Goal: Information Seeking & Learning: Learn about a topic

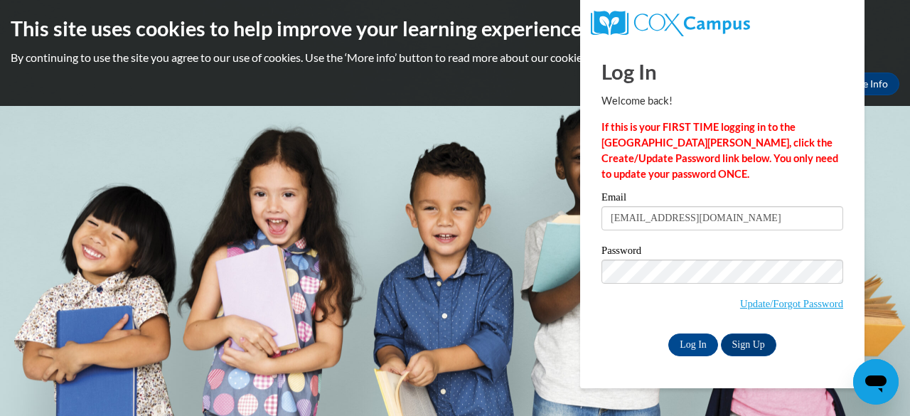
click at [668, 333] on input "Log In" at bounding box center [693, 344] width 50 height 23
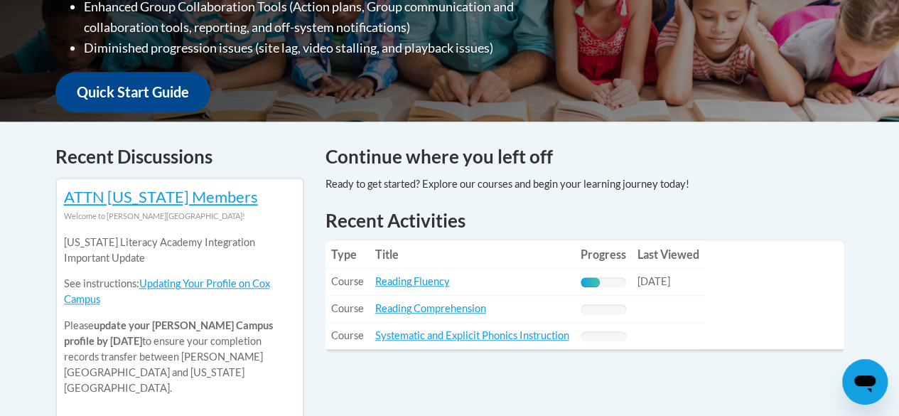
scroll to position [486, 0]
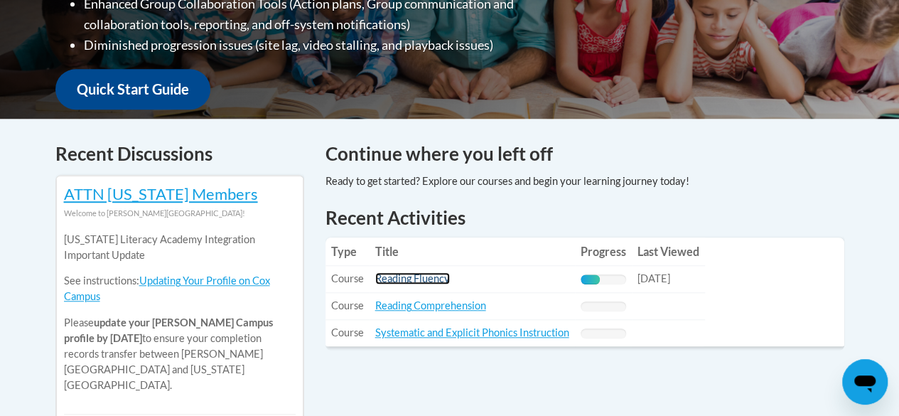
click at [408, 281] on link "Reading Fluency" at bounding box center [412, 278] width 75 height 12
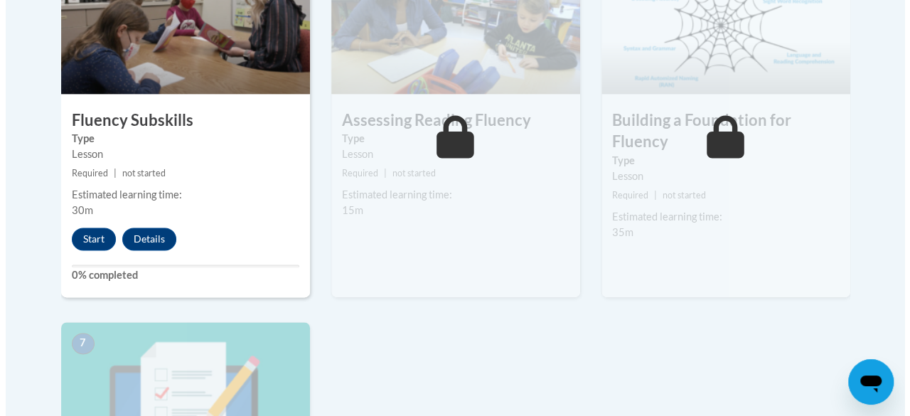
scroll to position [920, 0]
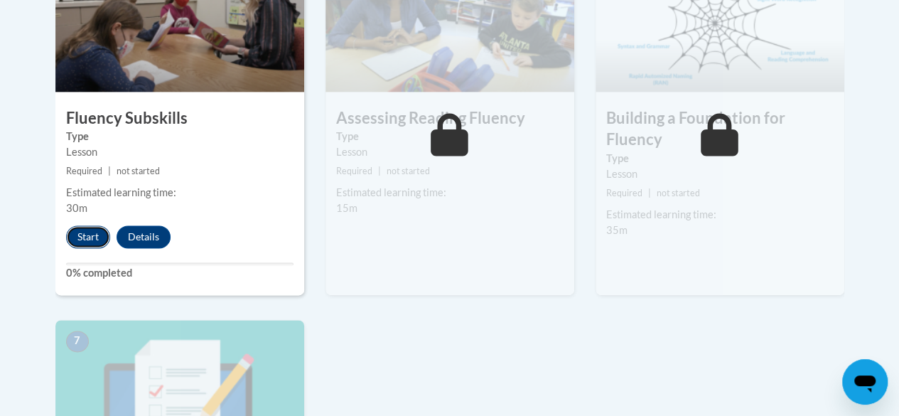
click at [86, 237] on button "Start" at bounding box center [88, 236] width 44 height 23
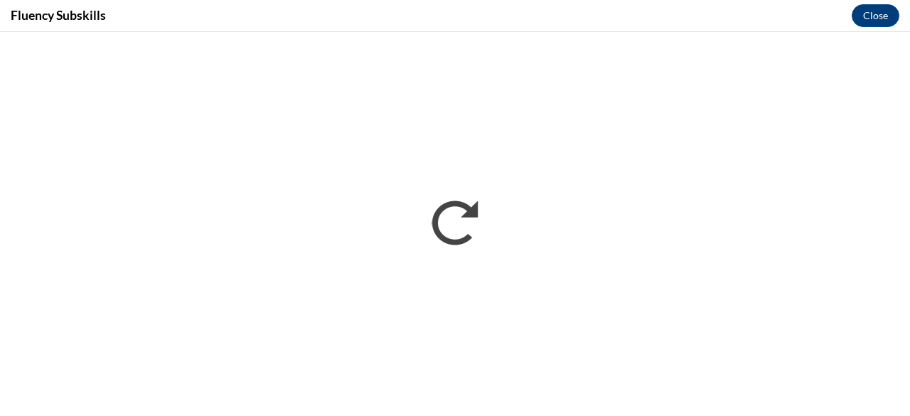
scroll to position [0, 0]
click at [502, 146] on iframe "</div></body> </html>" at bounding box center [455, 224] width 910 height 384
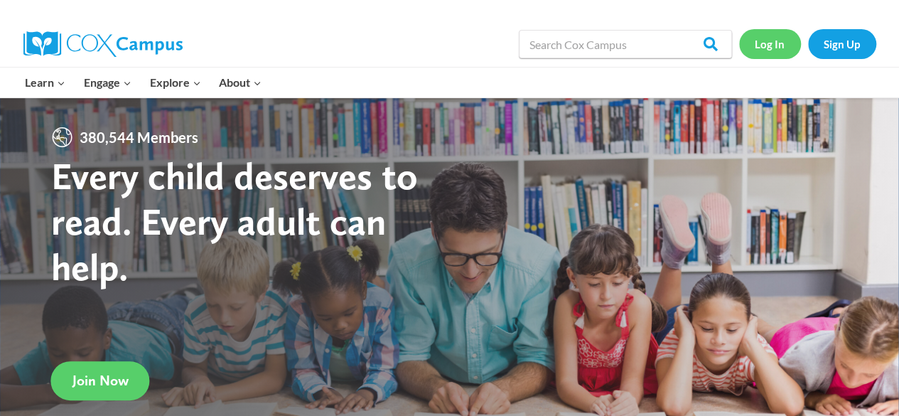
click at [762, 39] on link "Log In" at bounding box center [770, 43] width 62 height 29
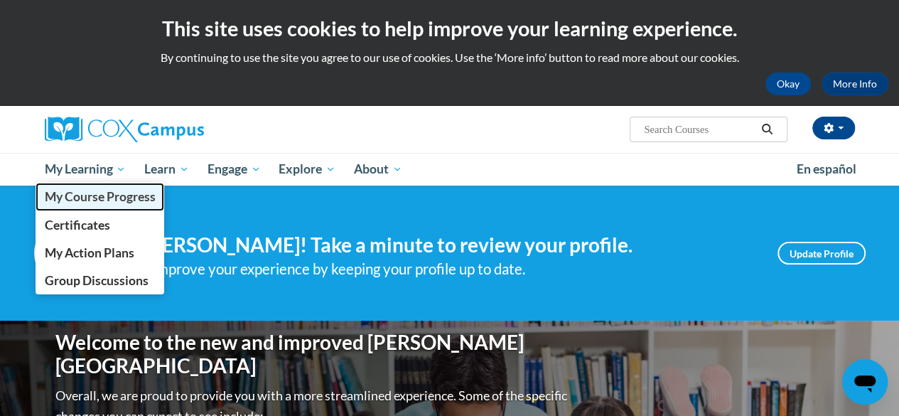
click at [91, 197] on span "My Course Progress" at bounding box center [99, 196] width 111 height 15
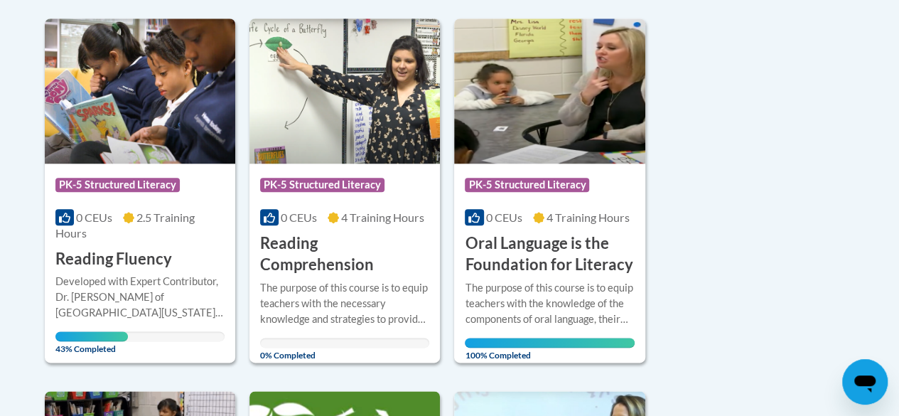
scroll to position [731, 0]
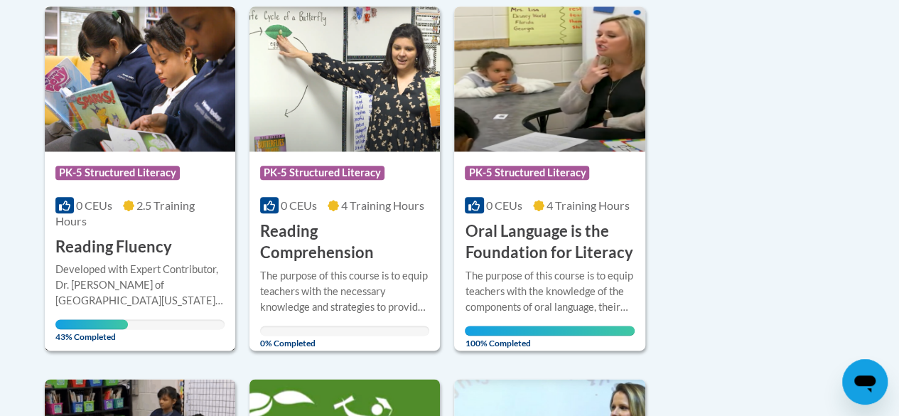
click at [134, 247] on h3 "Reading Fluency" at bounding box center [113, 247] width 117 height 22
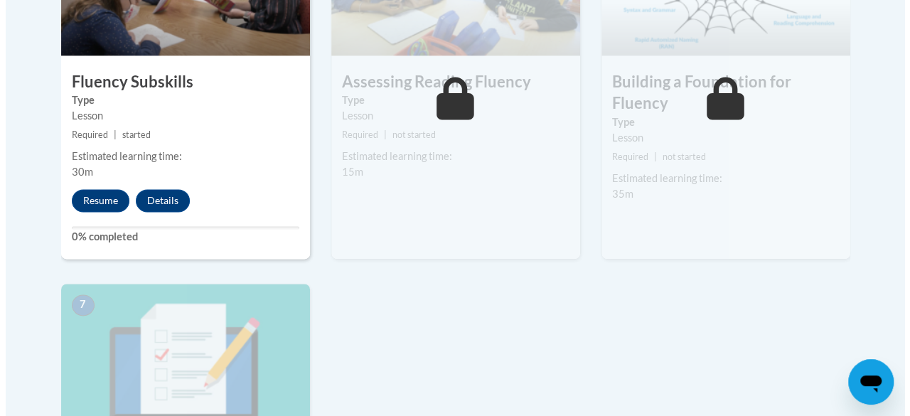
scroll to position [958, 0]
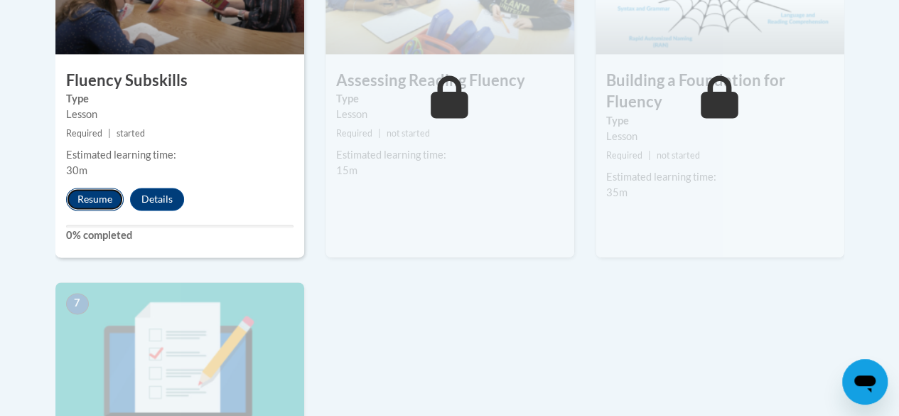
click at [108, 208] on button "Resume" at bounding box center [95, 199] width 58 height 23
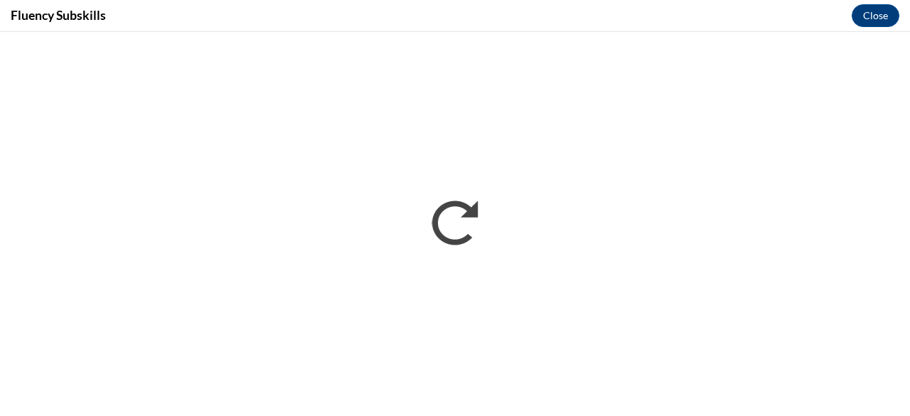
scroll to position [0, 0]
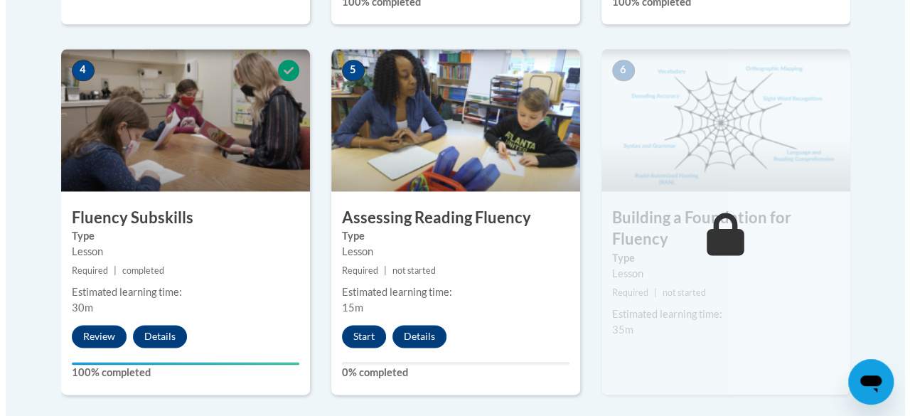
scroll to position [873, 0]
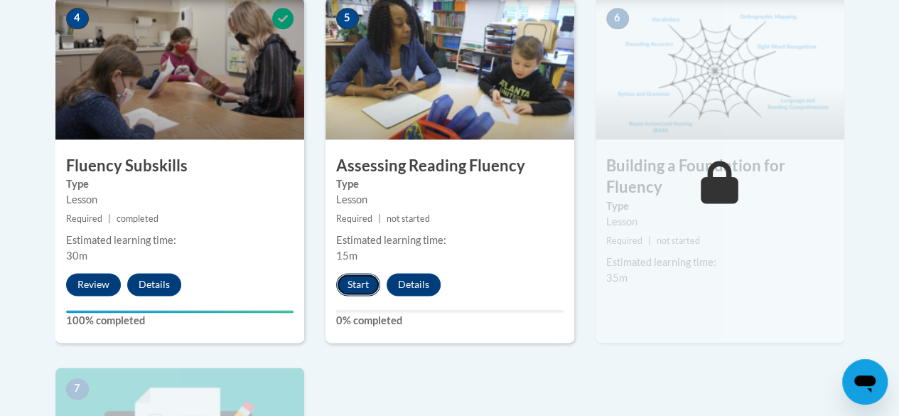
click at [352, 278] on button "Start" at bounding box center [358, 284] width 44 height 23
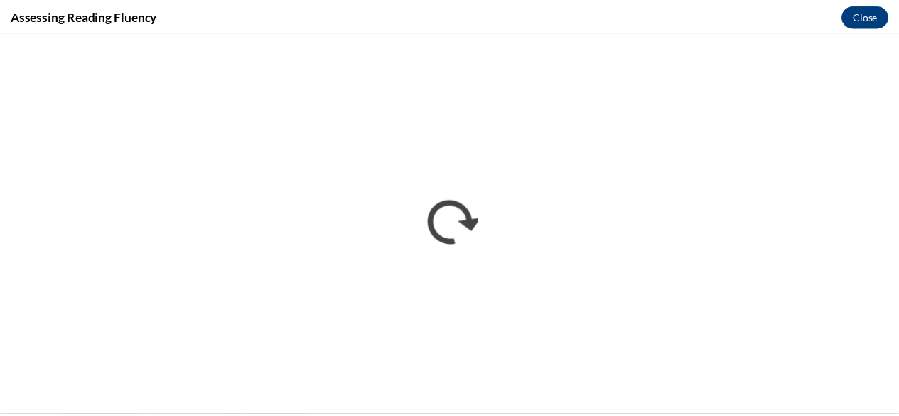
scroll to position [0, 0]
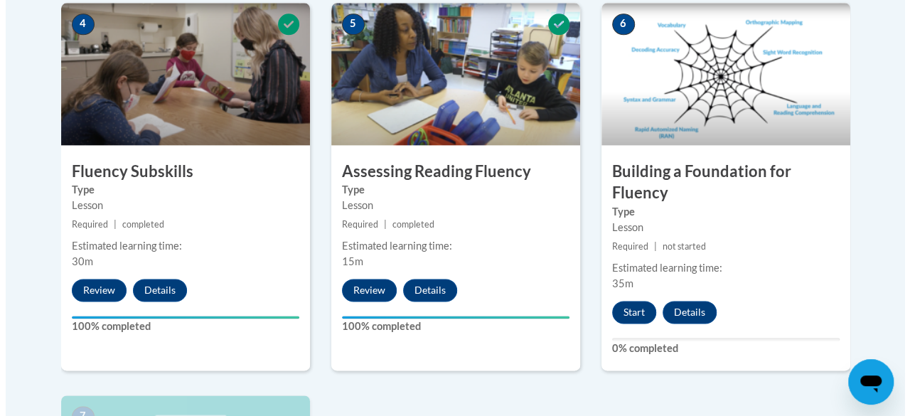
scroll to position [868, 0]
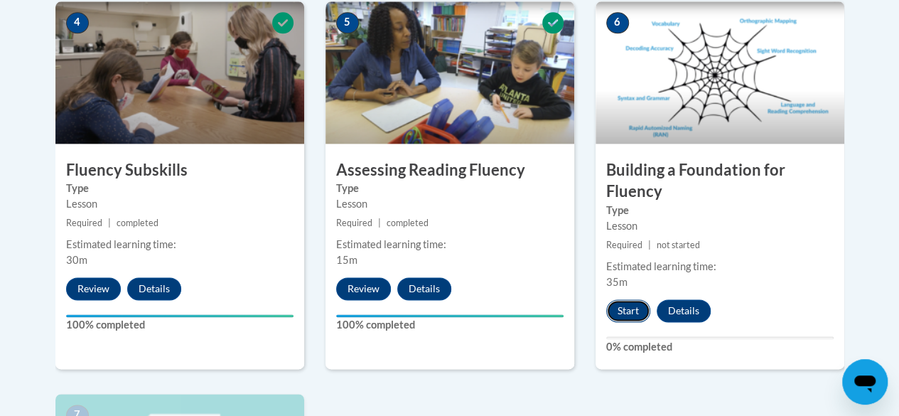
click at [630, 309] on button "Start" at bounding box center [628, 310] width 44 height 23
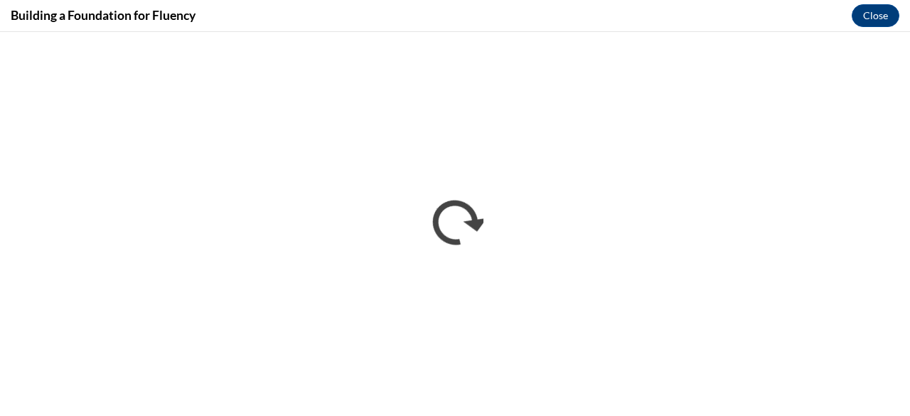
scroll to position [0, 0]
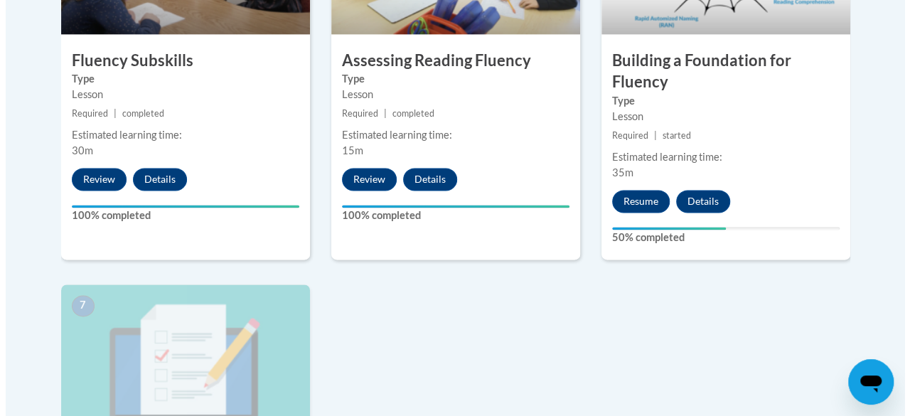
scroll to position [979, 0]
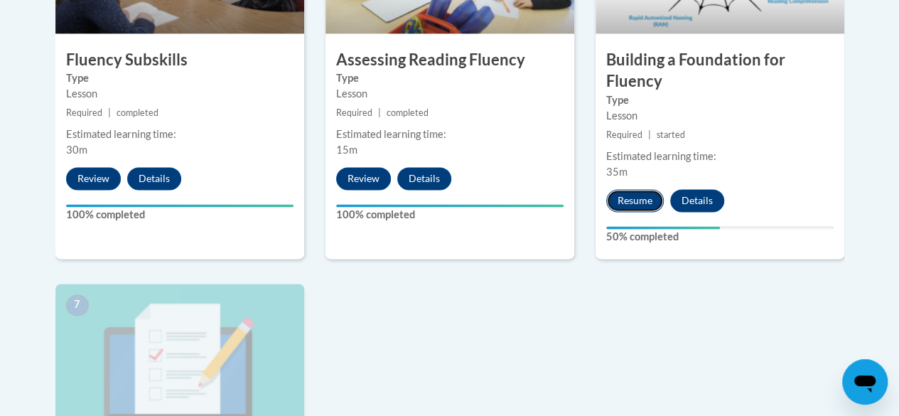
click at [626, 202] on button "Resume" at bounding box center [635, 200] width 58 height 23
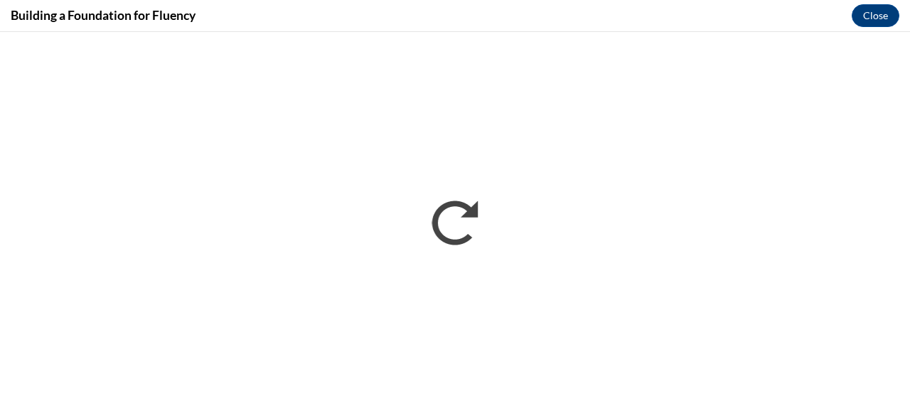
scroll to position [0, 0]
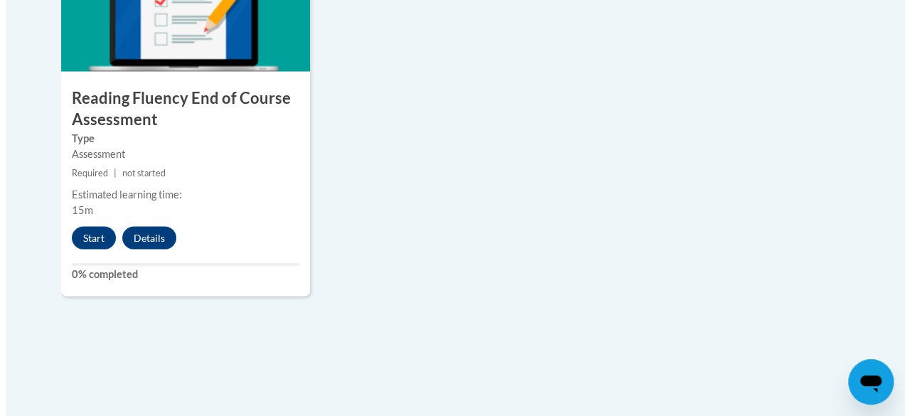
scroll to position [1335, 0]
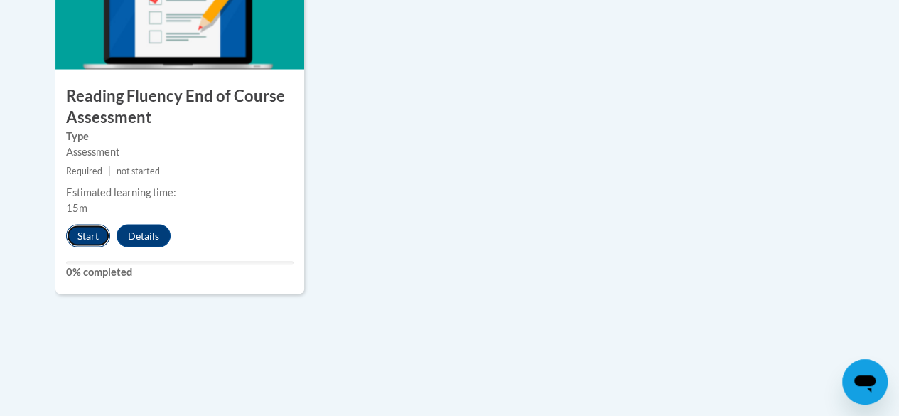
click at [71, 236] on button "Start" at bounding box center [88, 235] width 44 height 23
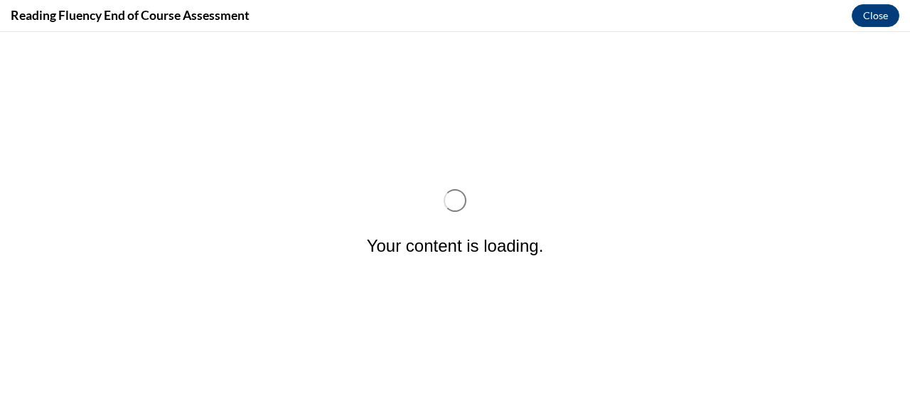
scroll to position [0, 0]
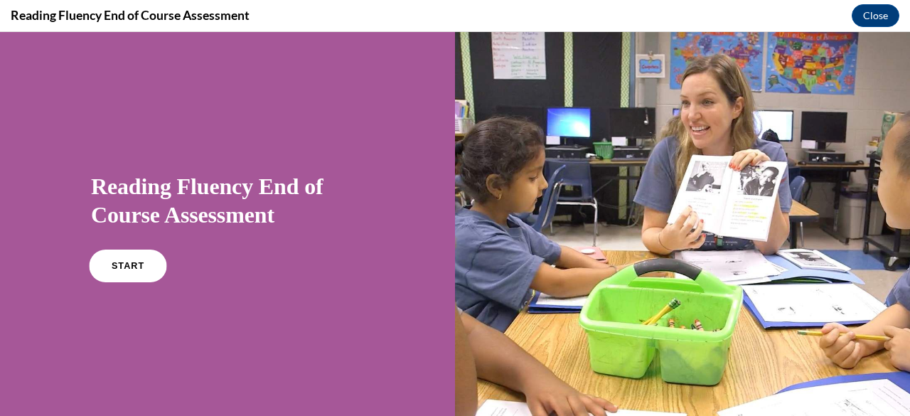
click at [121, 276] on link "START" at bounding box center [127, 265] width 77 height 33
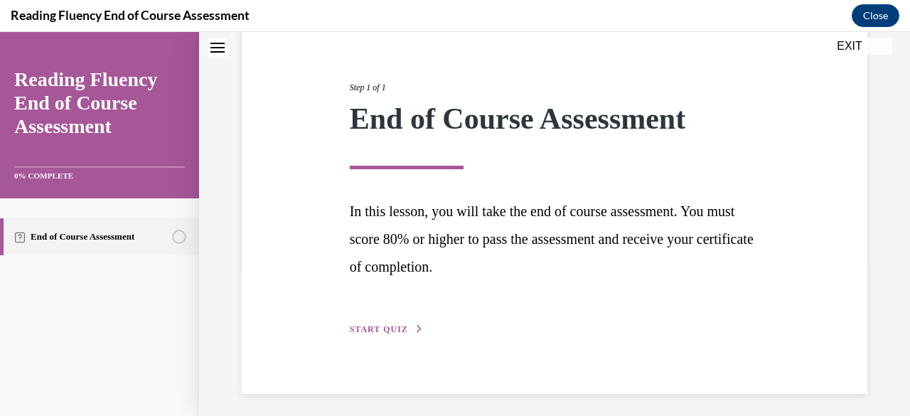
scroll to position [155, 0]
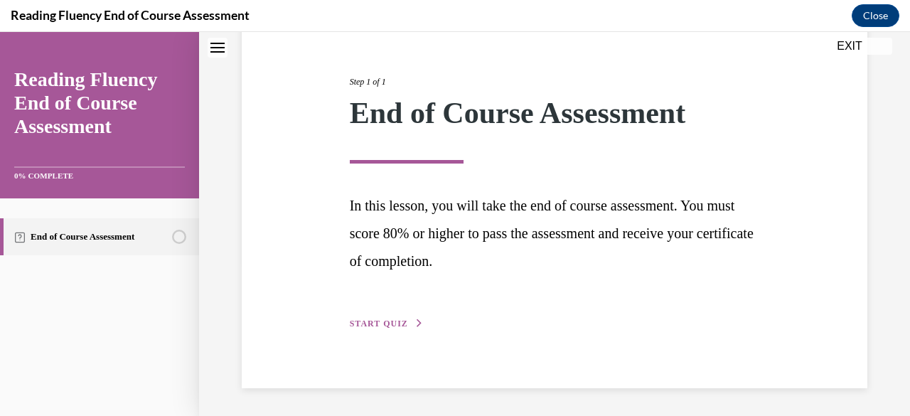
click at [385, 321] on span "START QUIZ" at bounding box center [379, 323] width 58 height 10
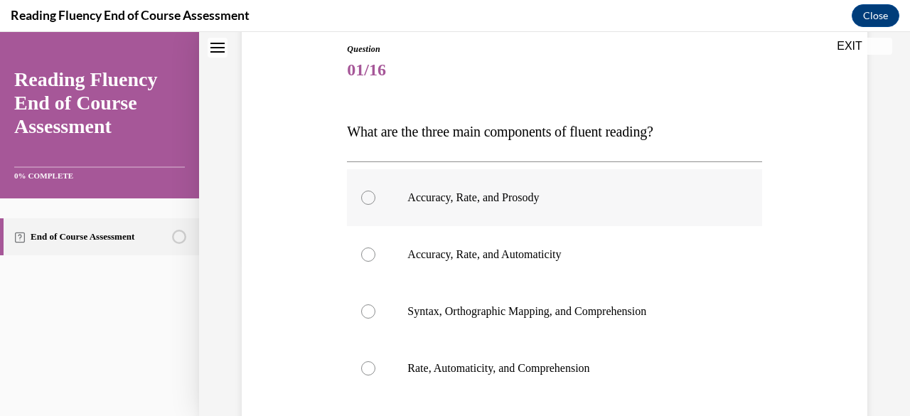
click at [369, 206] on label "Accuracy, Rate, and Prosody" at bounding box center [554, 197] width 414 height 57
click at [369, 205] on input "Accuracy, Rate, and Prosody" at bounding box center [368, 197] width 14 height 14
radio input "true"
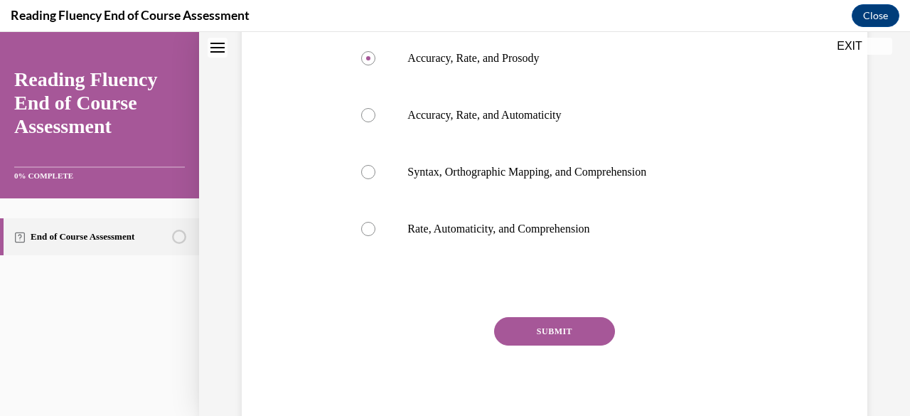
click at [551, 343] on button "SUBMIT" at bounding box center [554, 331] width 121 height 28
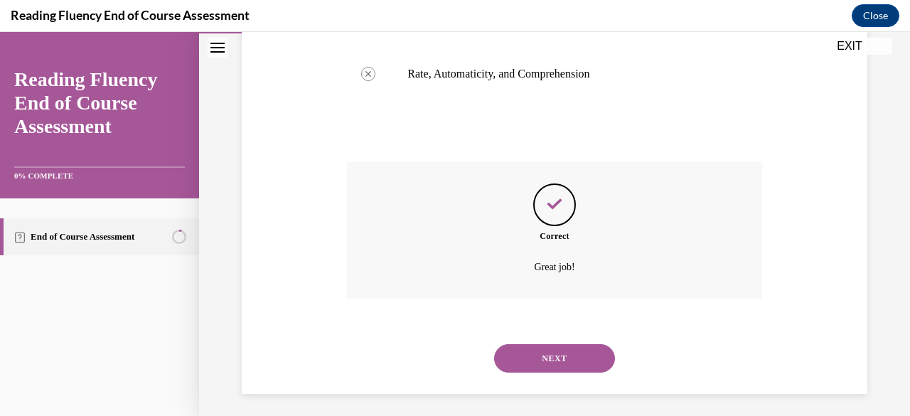
scroll to position [455, 0]
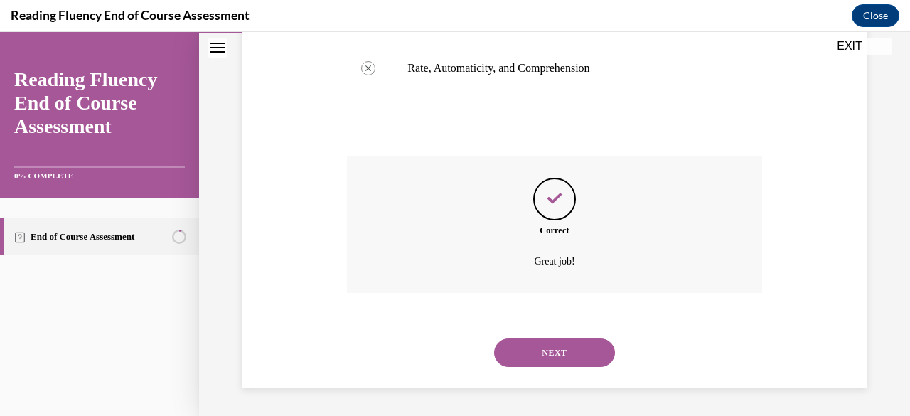
click at [510, 359] on button "NEXT" at bounding box center [554, 352] width 121 height 28
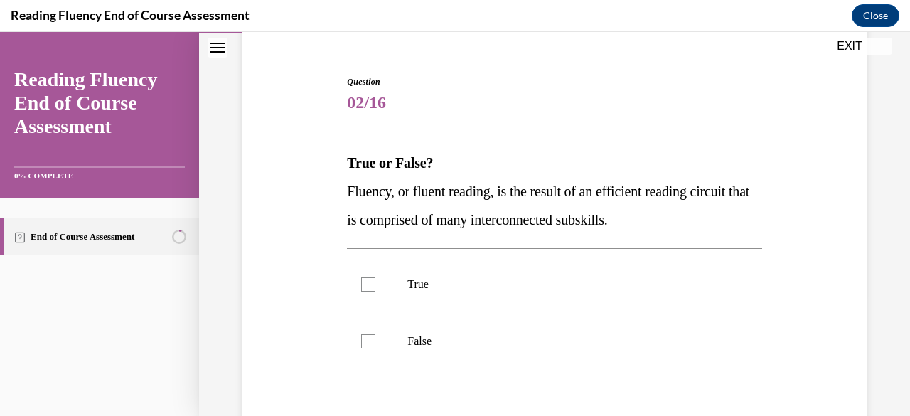
scroll to position [123, 0]
click at [362, 295] on label "True" at bounding box center [554, 283] width 414 height 57
click at [362, 291] on input "True" at bounding box center [368, 283] width 14 height 14
checkbox input "true"
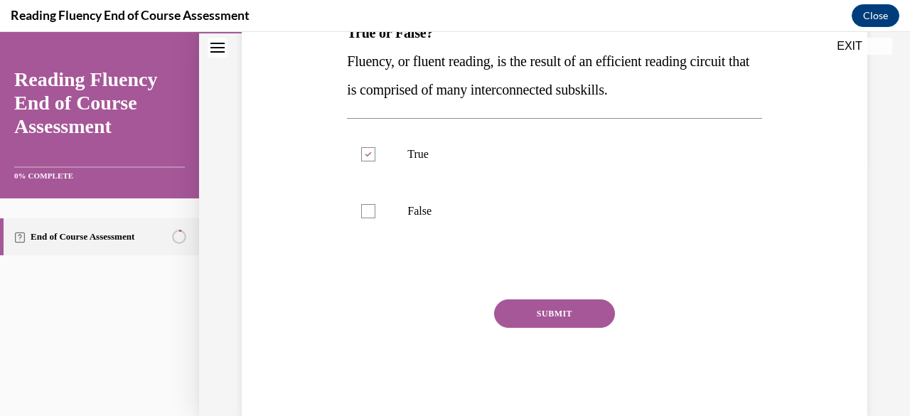
click at [531, 318] on button "SUBMIT" at bounding box center [554, 313] width 121 height 28
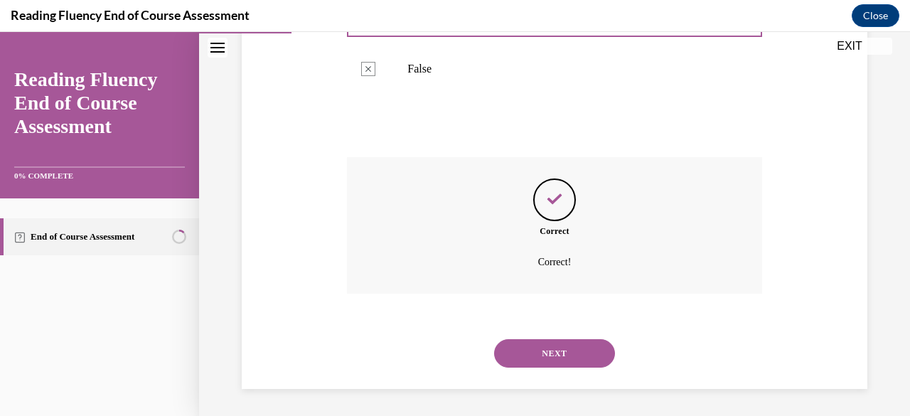
scroll to position [395, 0]
click at [517, 356] on button "NEXT" at bounding box center [554, 352] width 121 height 28
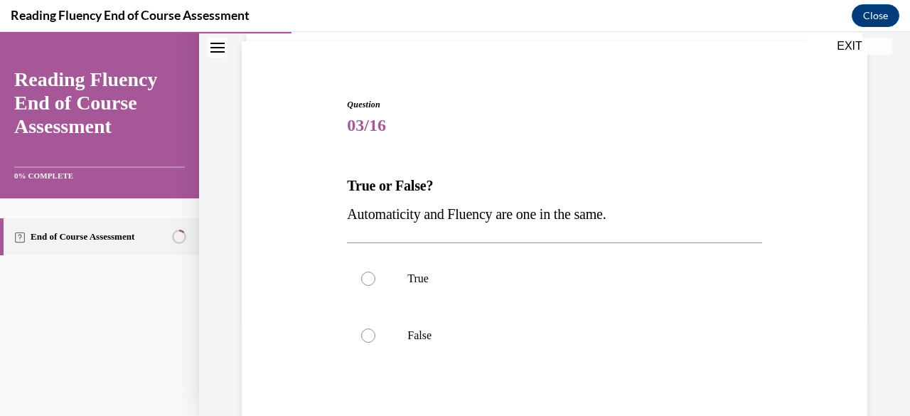
scroll to position [99, 0]
click at [367, 330] on div at bounding box center [368, 335] width 14 height 14
click at [367, 330] on input "False" at bounding box center [368, 335] width 14 height 14
radio input "true"
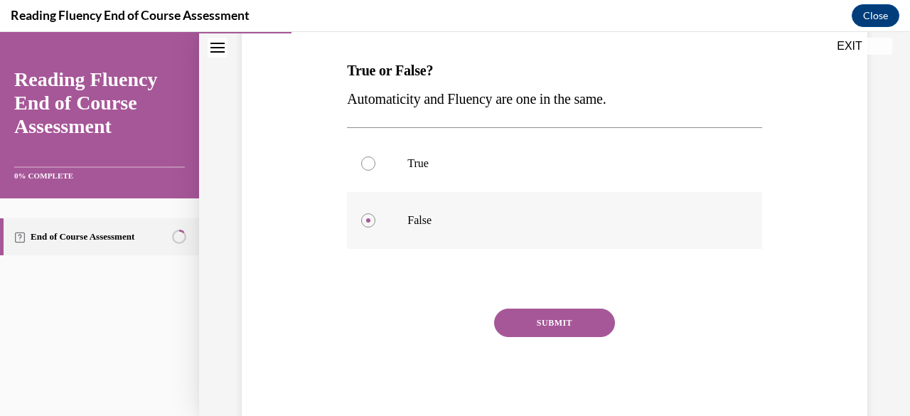
scroll to position [216, 0]
click at [397, 109] on p "Automaticity and Fluency are one in the same." at bounding box center [554, 97] width 414 height 28
click at [396, 109] on p "Automaticity and Fluency are one in the same." at bounding box center [554, 97] width 414 height 28
click at [395, 104] on p "Automaticity and Fluency are one in the same." at bounding box center [554, 97] width 414 height 28
click at [377, 109] on p "Automaticity and Fluency are one in the same." at bounding box center [554, 97] width 414 height 28
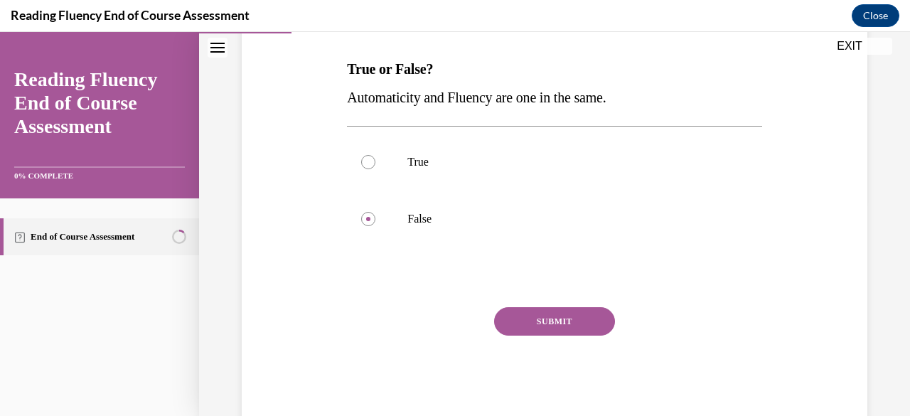
click at [377, 104] on p "Automaticity and Fluency are one in the same." at bounding box center [554, 97] width 414 height 28
click at [379, 99] on span "Automaticity and Fluency are one in the same." at bounding box center [476, 98] width 259 height 16
copy span "Automaticity and Fluency are one in the same."
click at [537, 320] on button "SUBMIT" at bounding box center [554, 321] width 121 height 28
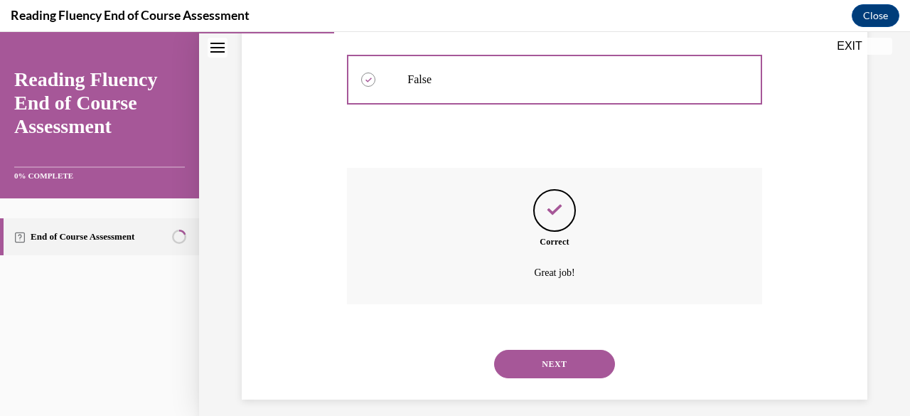
scroll to position [367, 0]
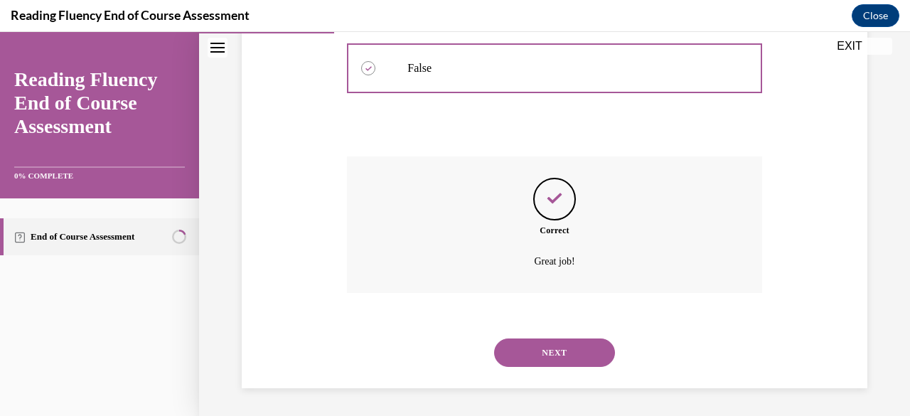
click at [522, 362] on button "NEXT" at bounding box center [554, 352] width 121 height 28
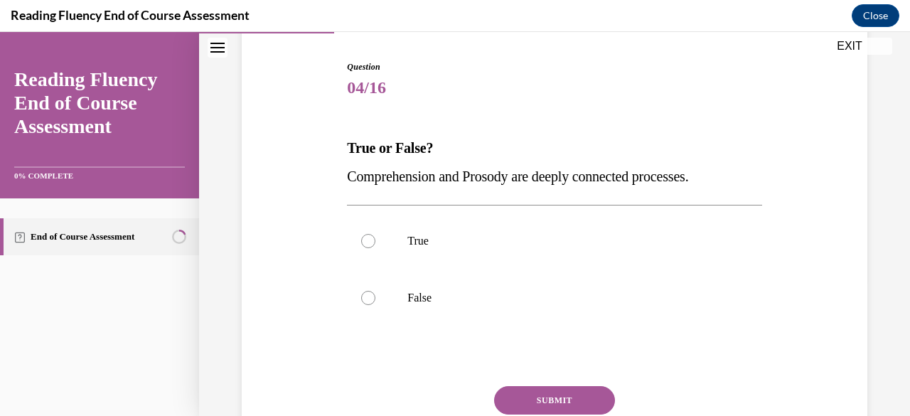
scroll to position [138, 0]
click at [355, 263] on label "True" at bounding box center [554, 240] width 414 height 57
click at [361, 247] on input "True" at bounding box center [368, 240] width 14 height 14
radio input "true"
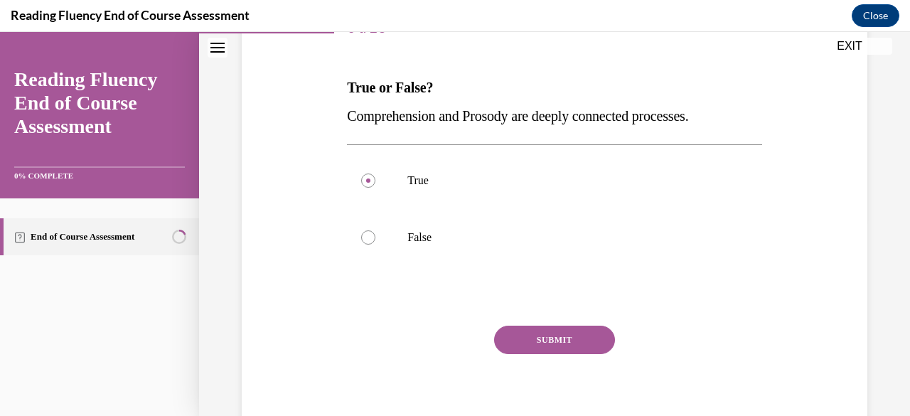
click at [516, 348] on button "SUBMIT" at bounding box center [554, 339] width 121 height 28
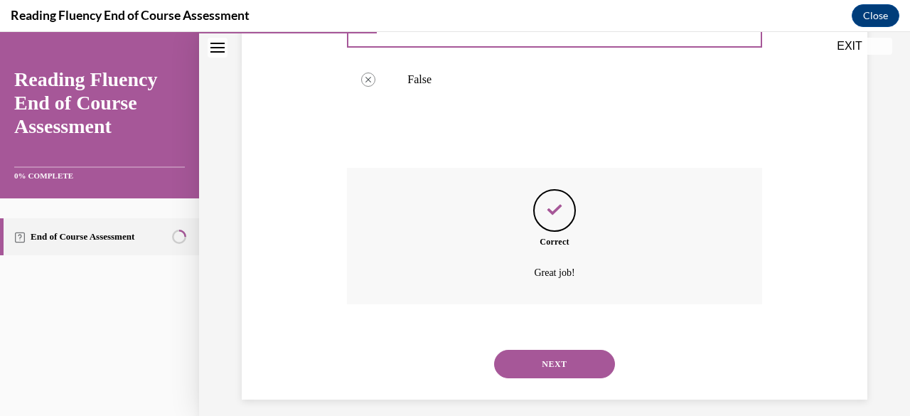
scroll to position [367, 0]
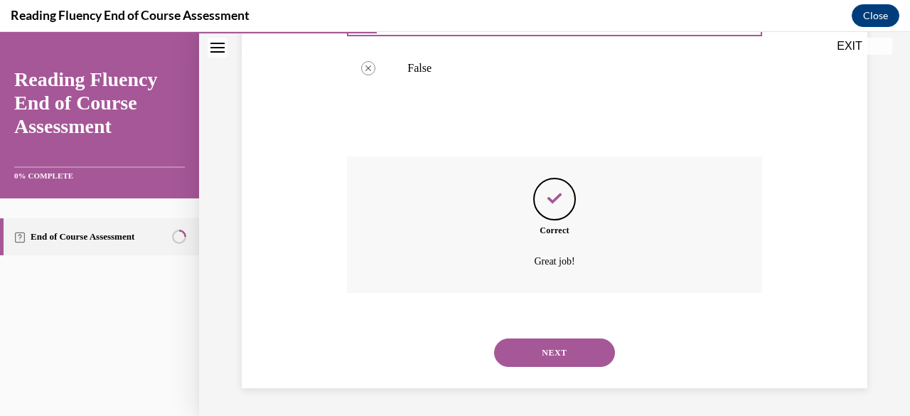
click at [501, 355] on button "NEXT" at bounding box center [554, 352] width 121 height 28
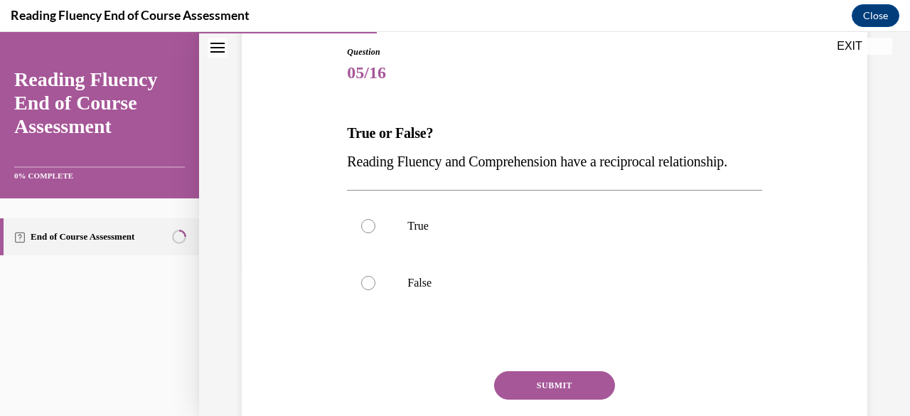
scroll to position [152, 0]
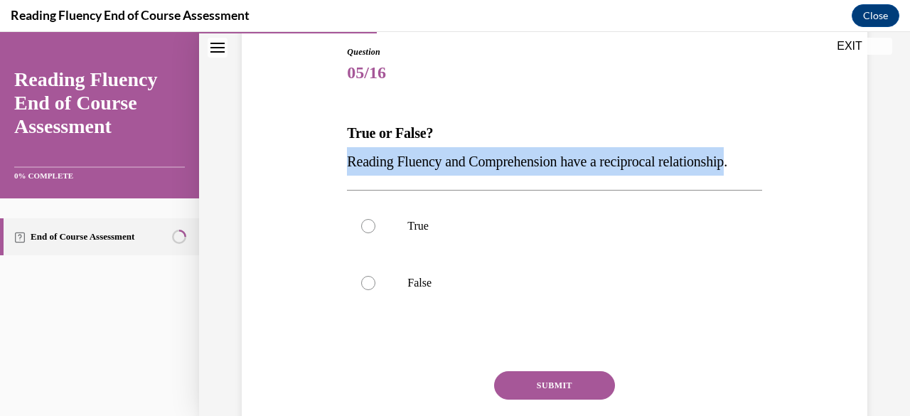
click at [372, 169] on span "Reading Fluency and Comprehension have a reciprocal relationship." at bounding box center [537, 162] width 380 height 16
copy span "Reading Fluency and Comprehension have a reciprocal relationship."
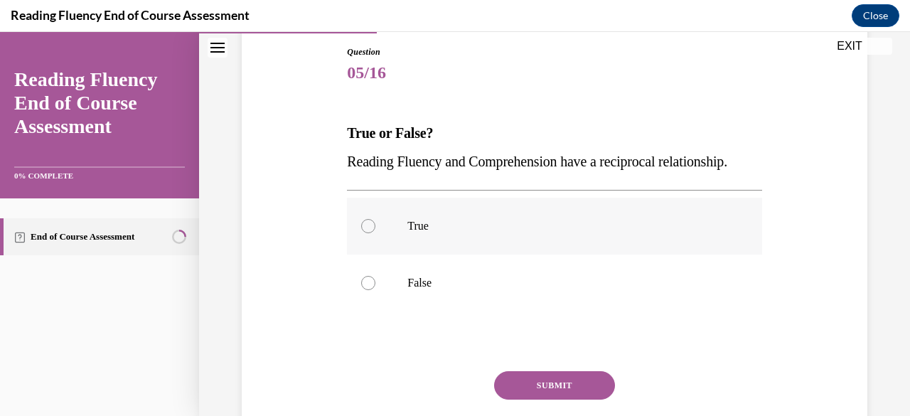
click at [365, 233] on div at bounding box center [368, 226] width 14 height 14
click at [365, 233] on input "True" at bounding box center [368, 226] width 14 height 14
radio input "true"
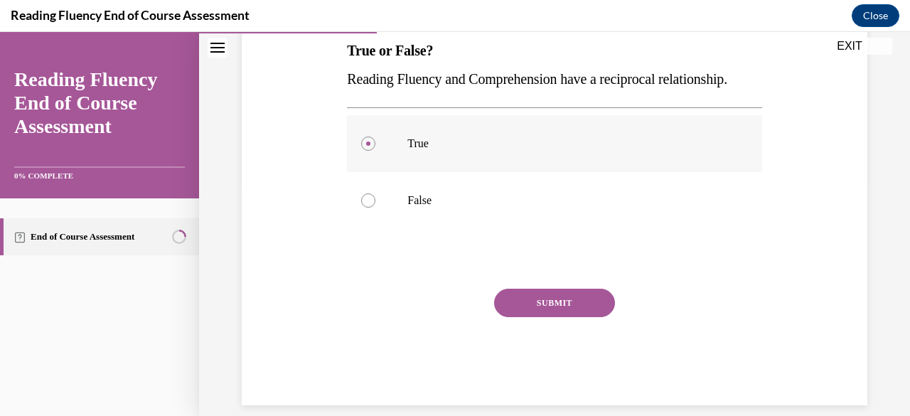
scroll to position [234, 0]
click at [543, 354] on div "SUBMIT" at bounding box center [554, 324] width 414 height 71
click at [539, 318] on button "SUBMIT" at bounding box center [554, 303] width 121 height 28
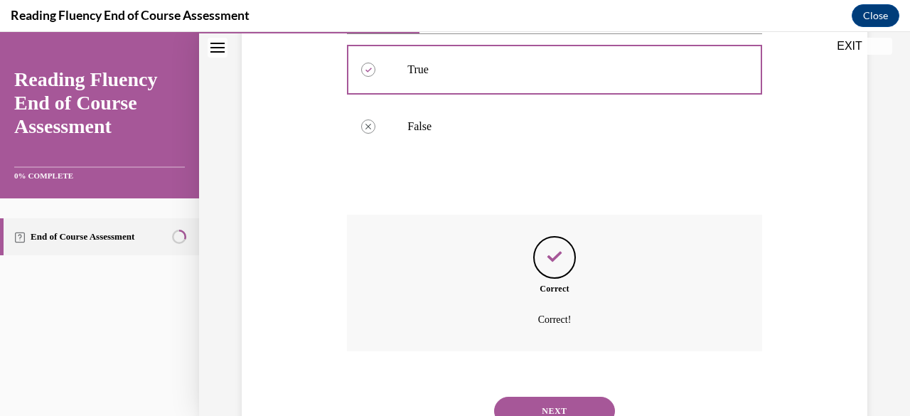
scroll to position [395, 0]
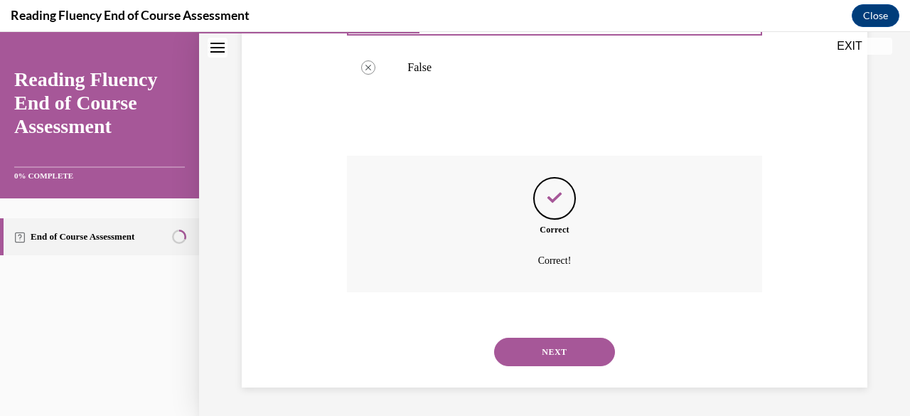
click at [518, 348] on button "NEXT" at bounding box center [554, 352] width 121 height 28
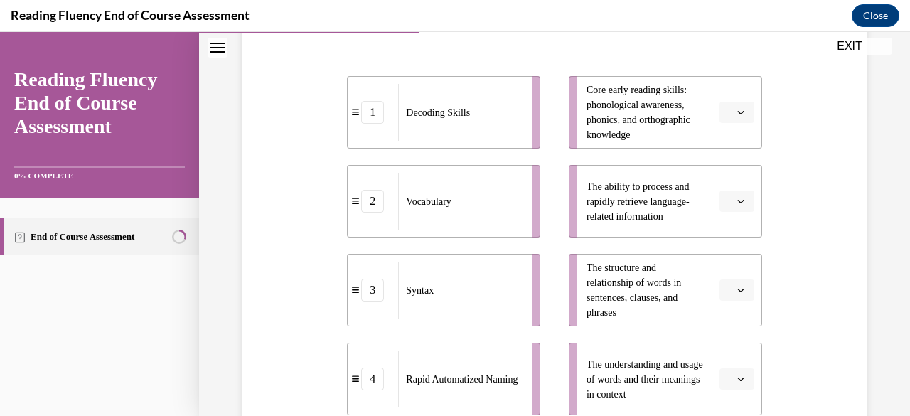
scroll to position [305, 0]
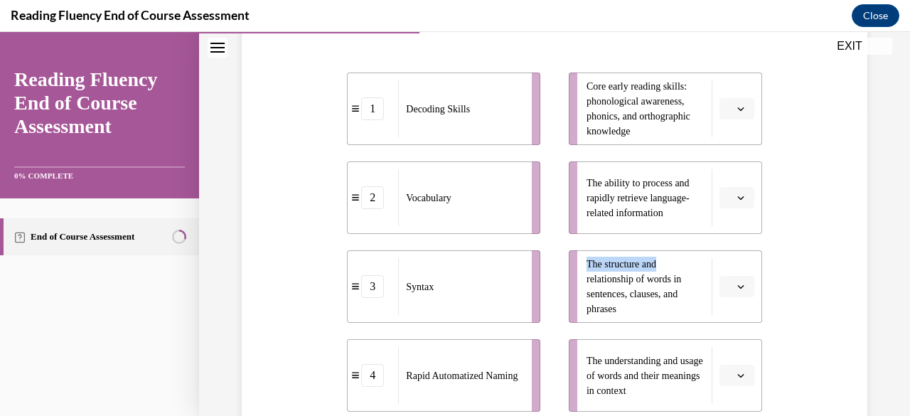
drag, startPoint x: 664, startPoint y: 215, endPoint x: 670, endPoint y: 236, distance: 22.3
click at [670, 236] on ul "Core early reading skills: phonological awareness, phonics, and orthographic kn…" at bounding box center [658, 241] width 208 height 339
drag, startPoint x: 664, startPoint y: 103, endPoint x: 593, endPoint y: 134, distance: 77.4
click at [593, 134] on span "Core early reading skills: phonological awareness, phonics, and orthographic kn…" at bounding box center [638, 108] width 104 height 55
click at [640, 139] on li "Core early reading skills: phonological awareness, phonics, and orthographic kn…" at bounding box center [665, 108] width 193 height 72
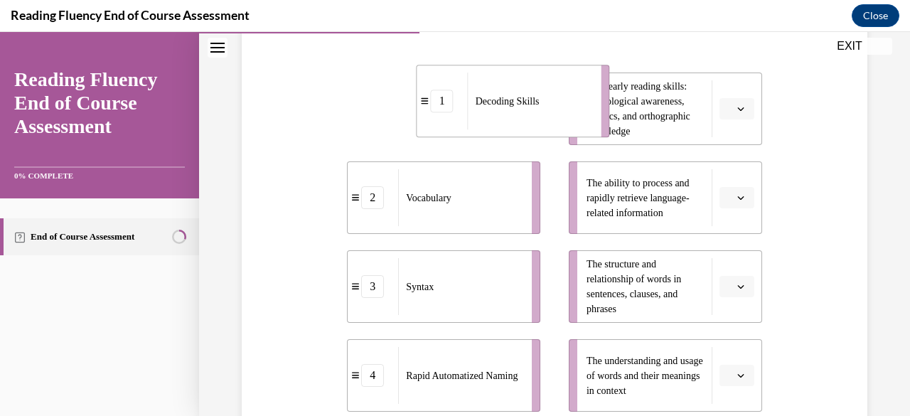
drag, startPoint x: 468, startPoint y: 90, endPoint x: 560, endPoint y: 80, distance: 92.8
click at [560, 80] on div "Decoding Skills" at bounding box center [530, 100] width 124 height 57
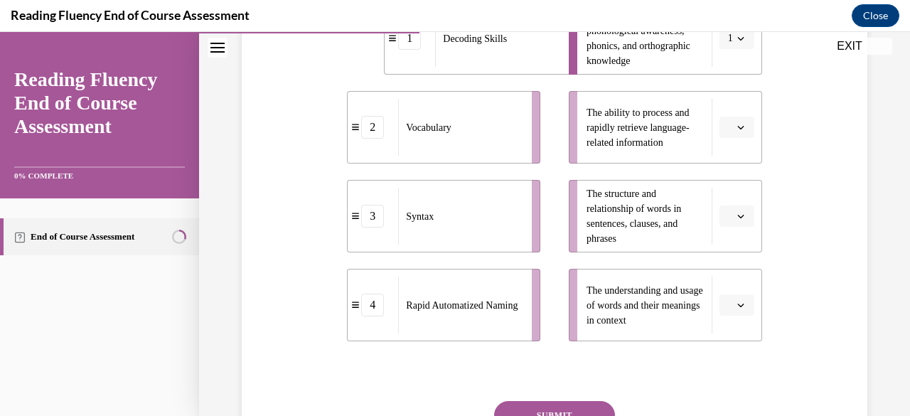
scroll to position [379, 0]
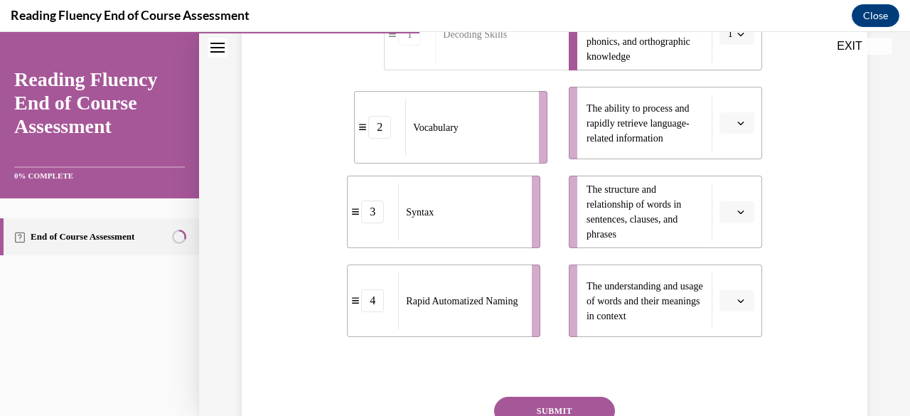
drag, startPoint x: 521, startPoint y: 158, endPoint x: 528, endPoint y: 164, distance: 9.1
click at [528, 164] on ul "1 Decoding Skills 2 Vocabulary 3 Syntax 4 Rapid Automatized Naming" at bounding box center [451, 167] width 208 height 339
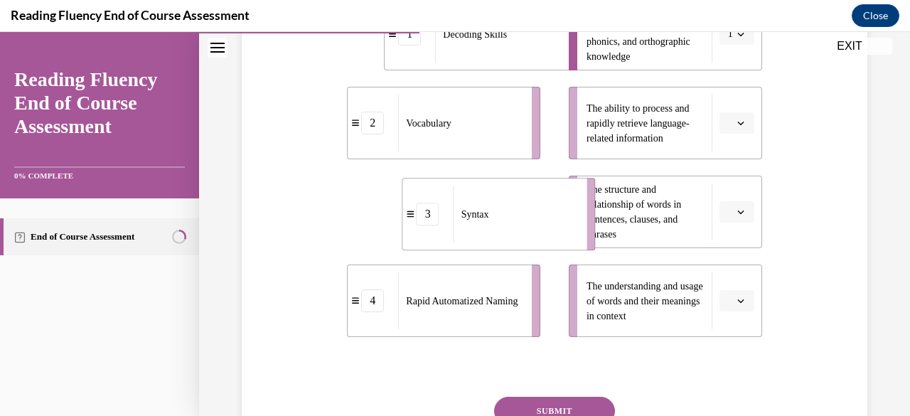
drag, startPoint x: 474, startPoint y: 200, endPoint x: 561, endPoint y: 199, distance: 87.4
click at [561, 199] on div "Syntax" at bounding box center [515, 213] width 124 height 57
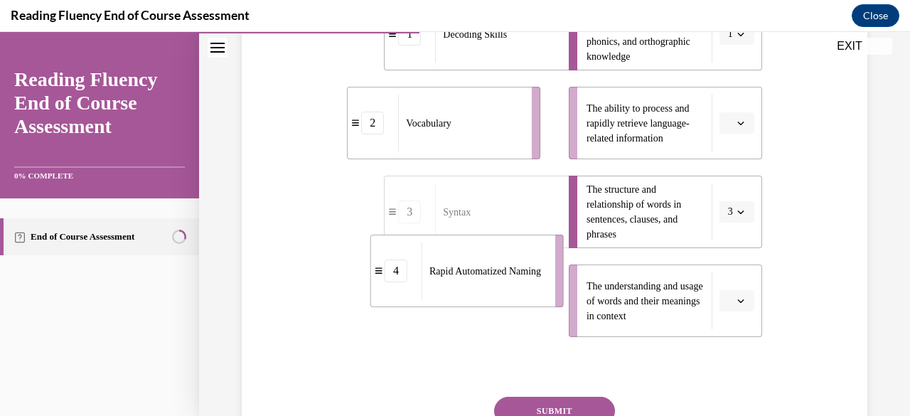
drag, startPoint x: 499, startPoint y: 272, endPoint x: 557, endPoint y: 181, distance: 108.0
click at [554, 183] on ul "1 Decoding Skills 2 Vocabulary 3 Syntax 4 Rapid Automatized Naming" at bounding box center [451, 167] width 208 height 339
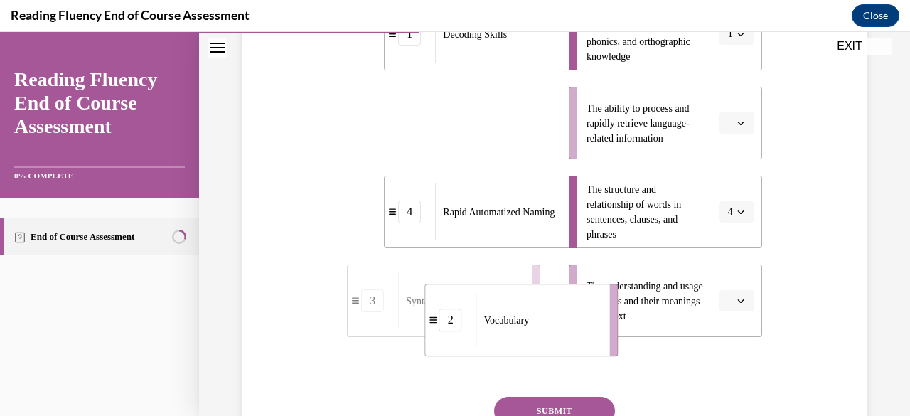
drag, startPoint x: 497, startPoint y: 99, endPoint x: 577, endPoint y: 294, distance: 210.4
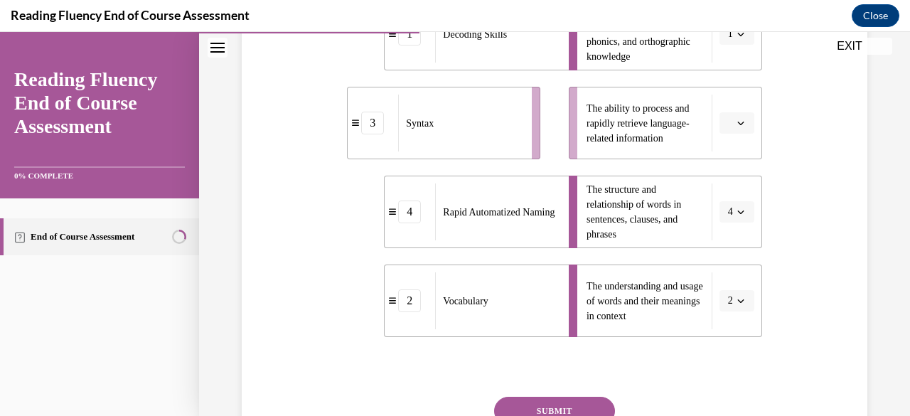
drag, startPoint x: 528, startPoint y: 164, endPoint x: 551, endPoint y: 187, distance: 32.7
click at [551, 187] on ul "1 Decoding Skills 3 Syntax 4 Rapid Automatized Naming 2 Vocabulary" at bounding box center [451, 167] width 208 height 339
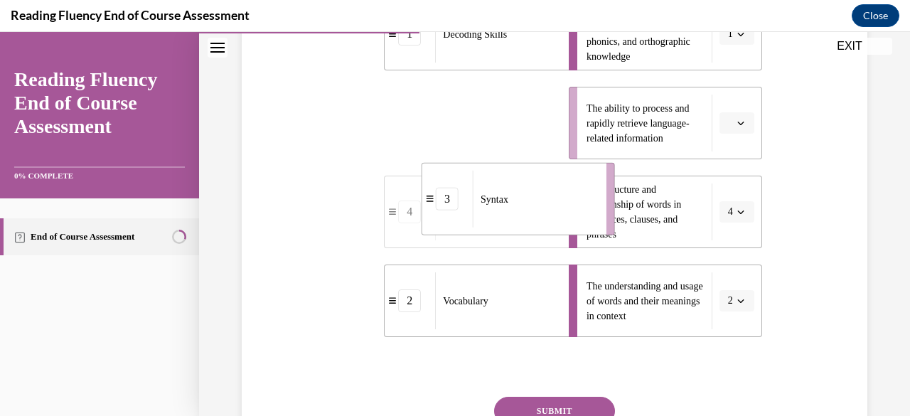
drag, startPoint x: 510, startPoint y: 116, endPoint x: 595, endPoint y: 193, distance: 114.2
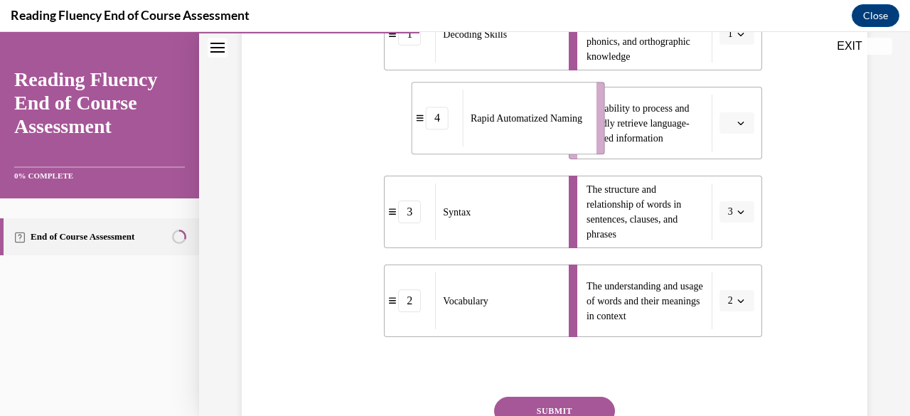
drag, startPoint x: 529, startPoint y: 115, endPoint x: 594, endPoint y: 110, distance: 65.6
click at [594, 110] on li "4 Rapid Automatized Naming" at bounding box center [507, 118] width 193 height 72
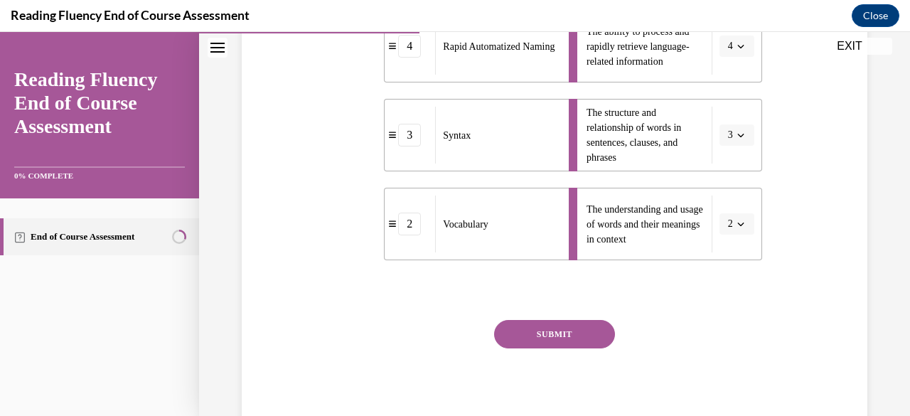
scroll to position [460, 0]
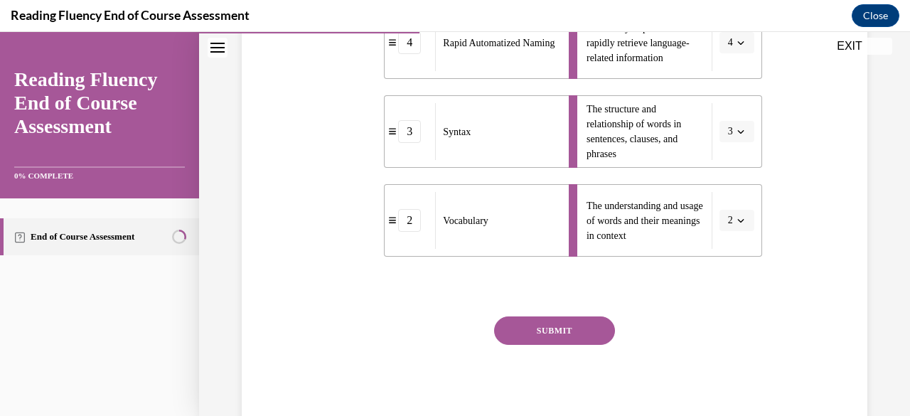
click at [527, 329] on button "SUBMIT" at bounding box center [554, 330] width 121 height 28
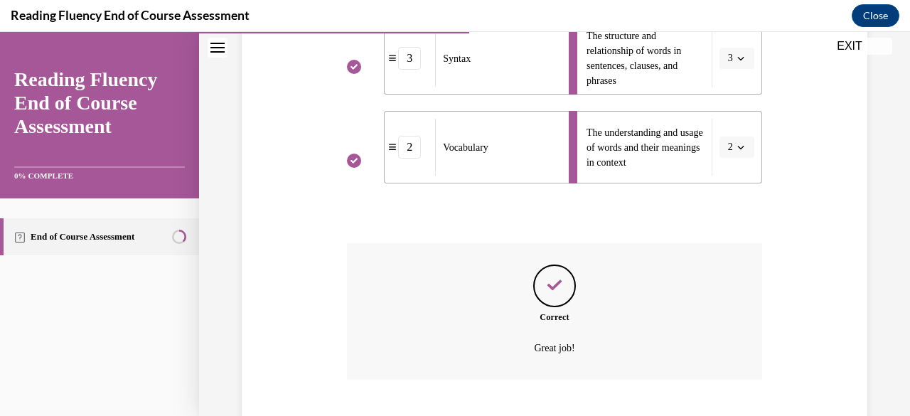
scroll to position [620, 0]
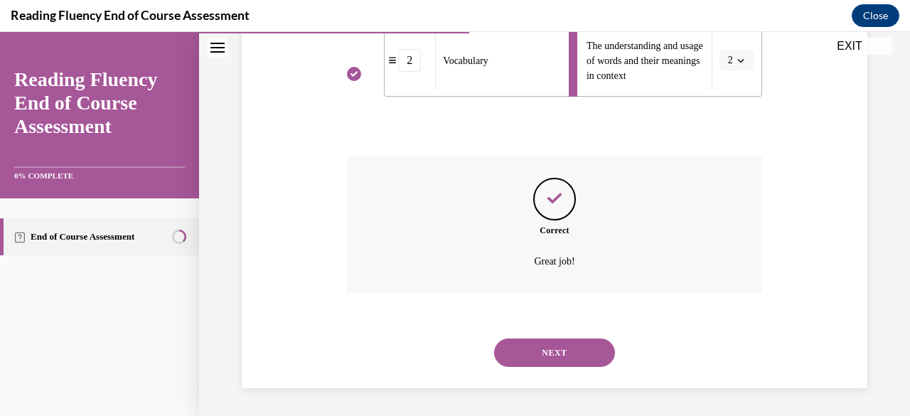
click at [497, 346] on button "NEXT" at bounding box center [554, 352] width 121 height 28
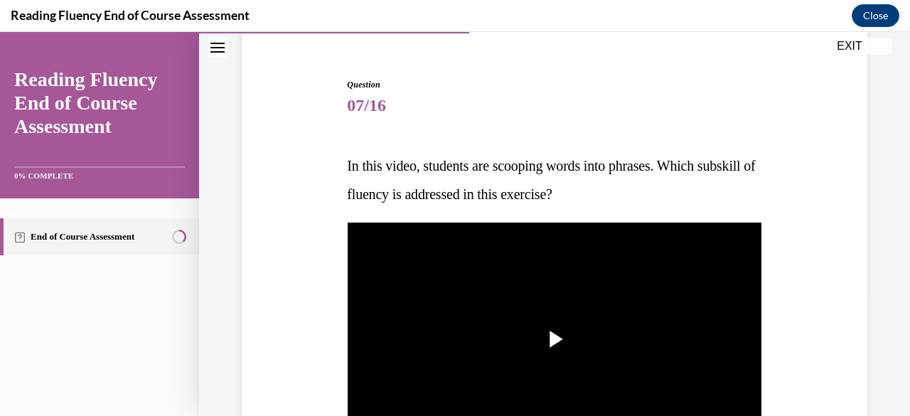
scroll to position [120, 0]
click at [497, 346] on img "Video player" at bounding box center [554, 338] width 414 height 233
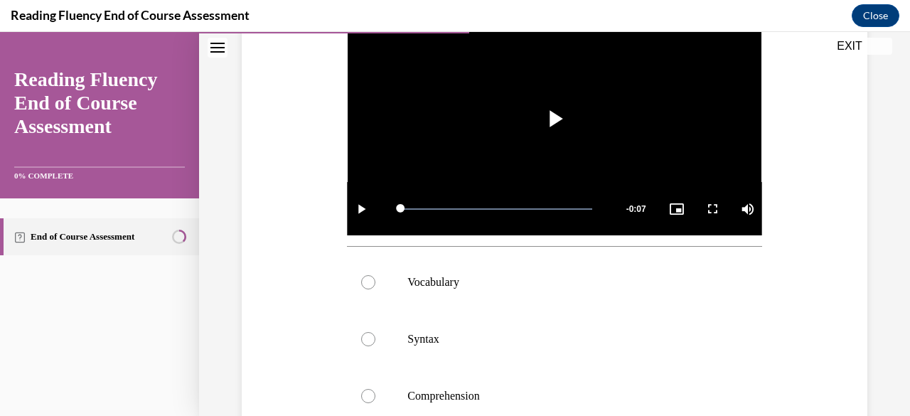
scroll to position [338, 0]
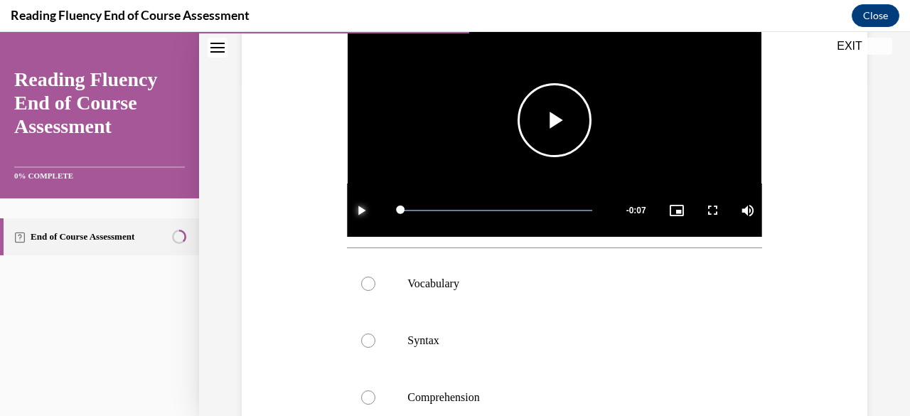
click at [350, 210] on span "Video player" at bounding box center [361, 210] width 28 height 0
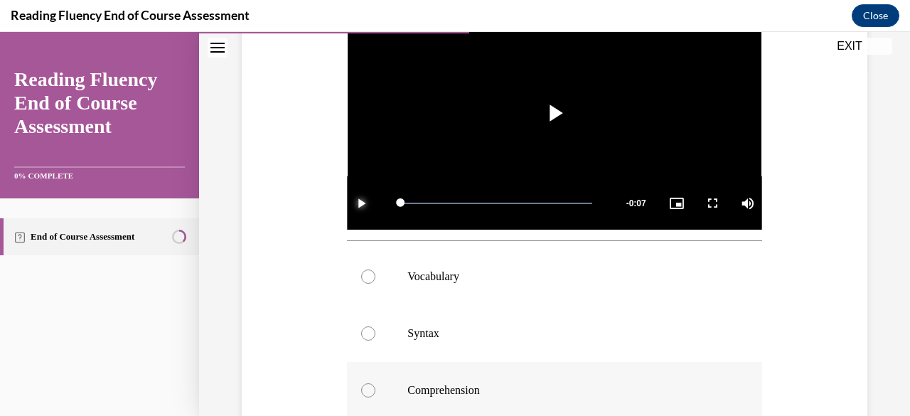
scroll to position [343, 0]
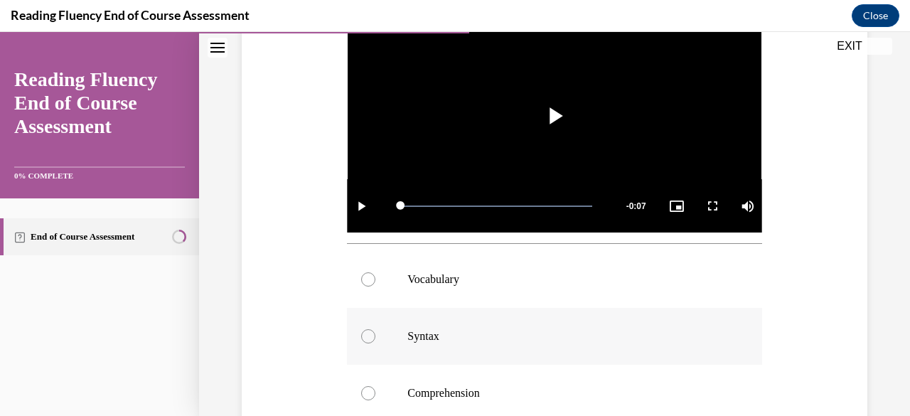
click at [397, 342] on label "Syntax" at bounding box center [554, 336] width 414 height 57
click at [375, 342] on input "Syntax" at bounding box center [368, 336] width 14 height 14
radio input "true"
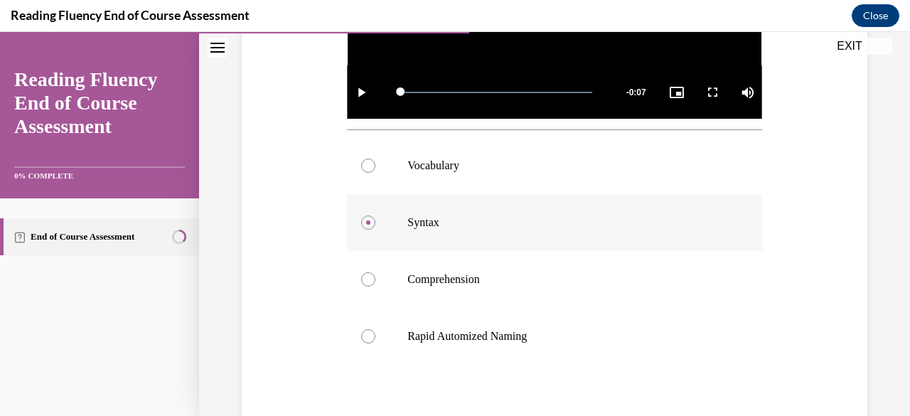
scroll to position [480, 0]
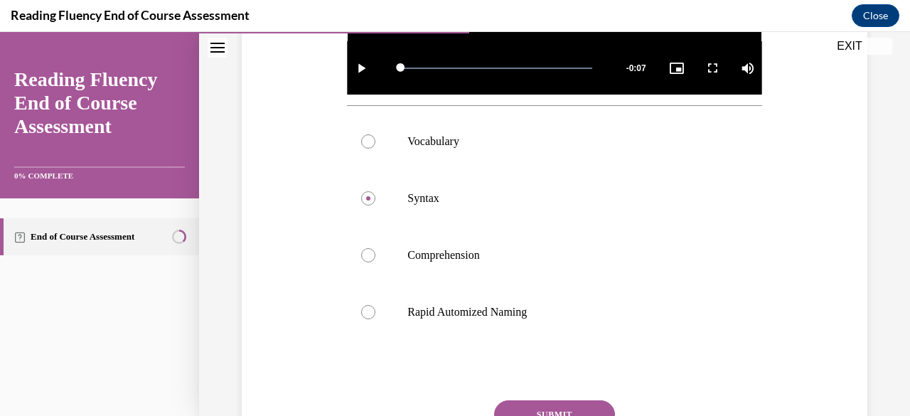
click at [510, 406] on button "SUBMIT" at bounding box center [554, 414] width 121 height 28
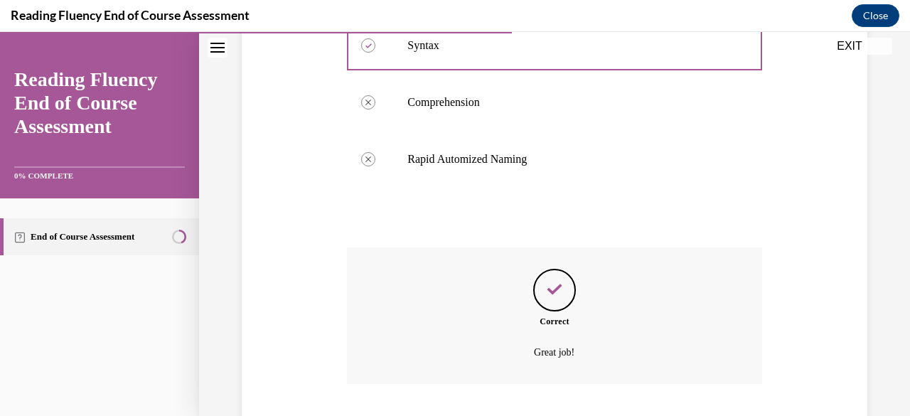
scroll to position [720, 0]
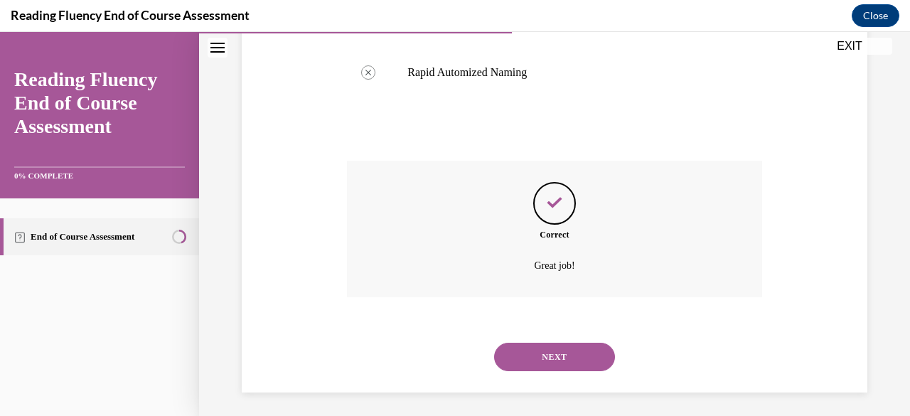
click at [526, 363] on button "NEXT" at bounding box center [554, 357] width 121 height 28
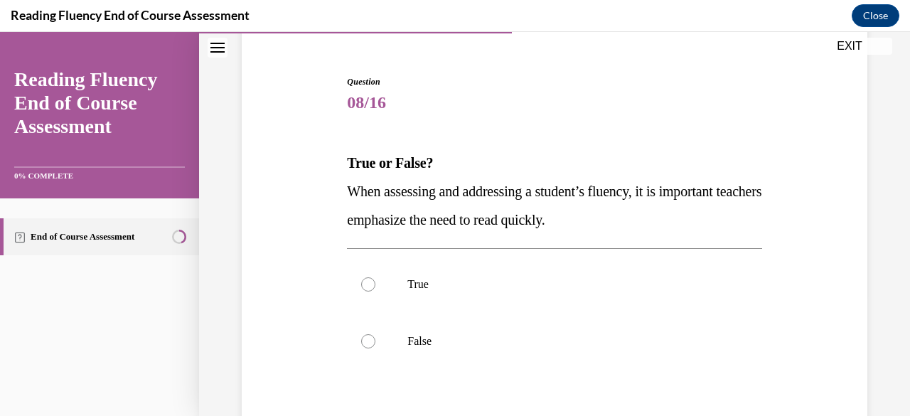
scroll to position [123, 0]
click at [404, 379] on div "Question 08/16 True or False? When assessing and addressing a student’s fluency…" at bounding box center [554, 310] width 414 height 470
click at [402, 352] on label "False" at bounding box center [554, 340] width 414 height 57
click at [375, 348] on input "False" at bounding box center [368, 340] width 14 height 14
radio input "true"
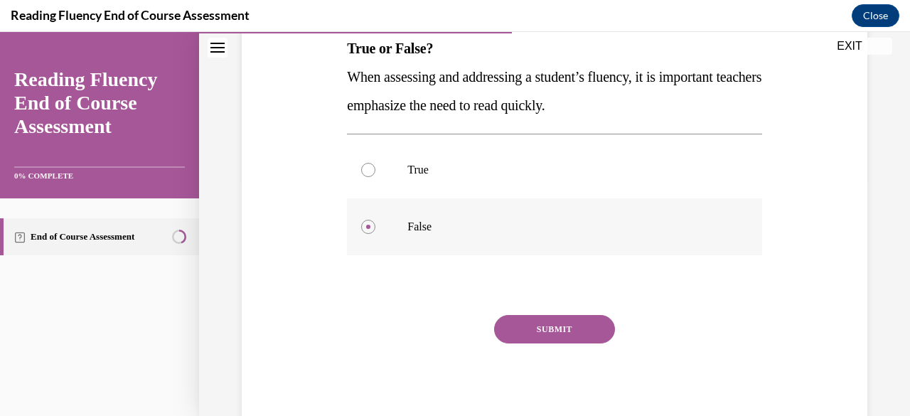
scroll to position [238, 0]
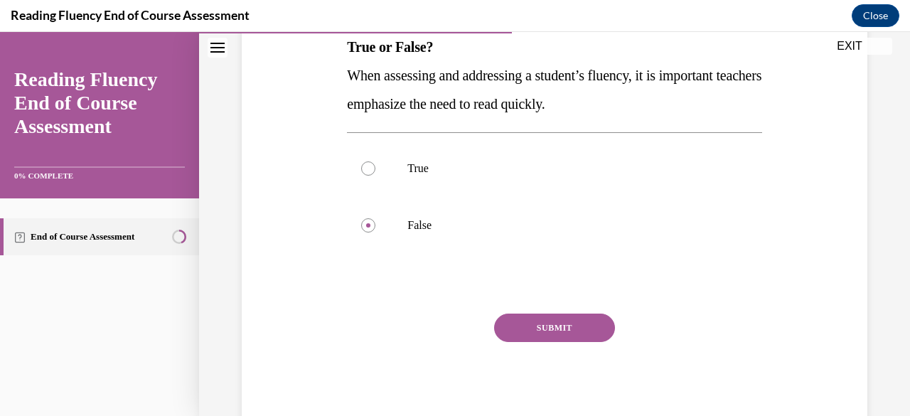
click at [542, 322] on button "SUBMIT" at bounding box center [554, 327] width 121 height 28
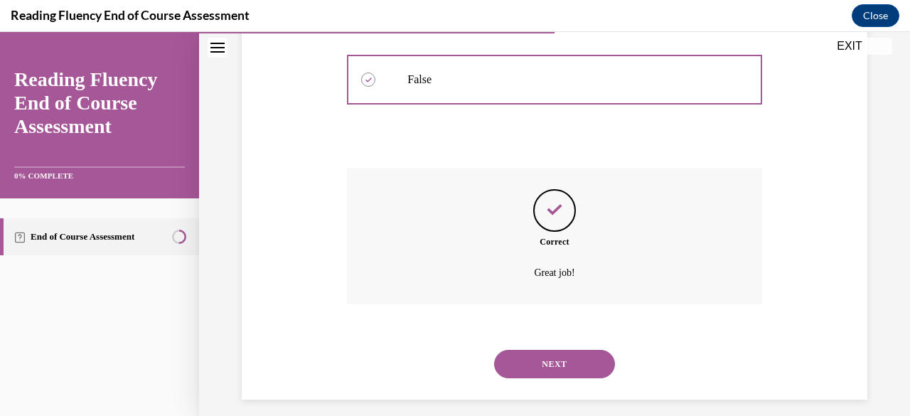
scroll to position [395, 0]
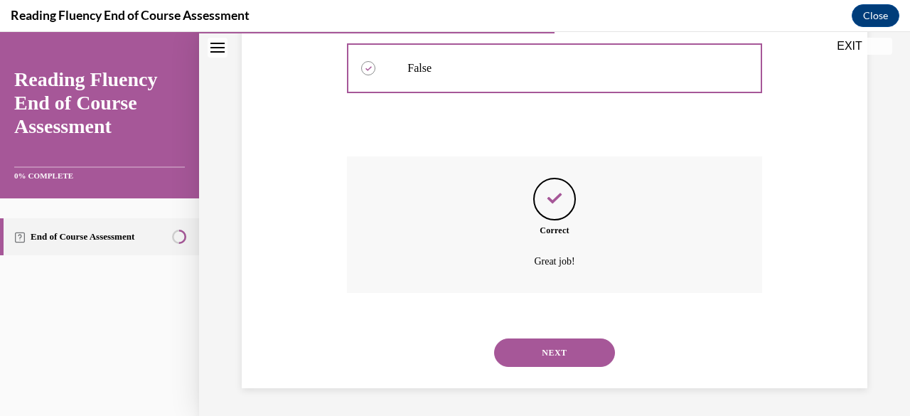
click at [510, 365] on button "NEXT" at bounding box center [554, 352] width 121 height 28
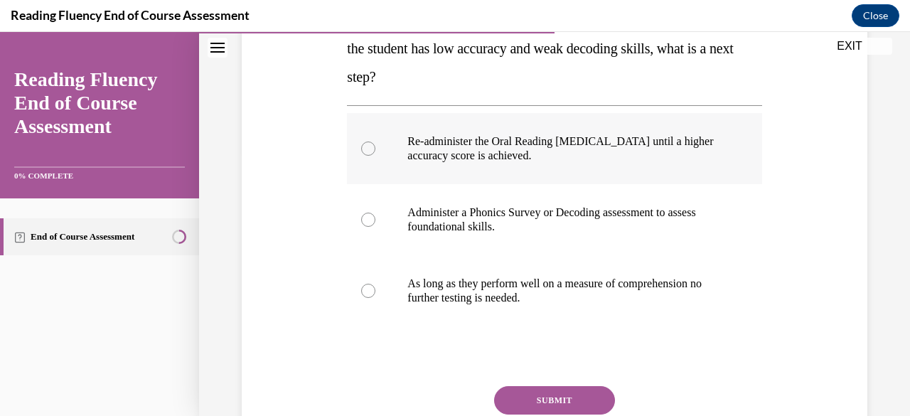
scroll to position [262, 0]
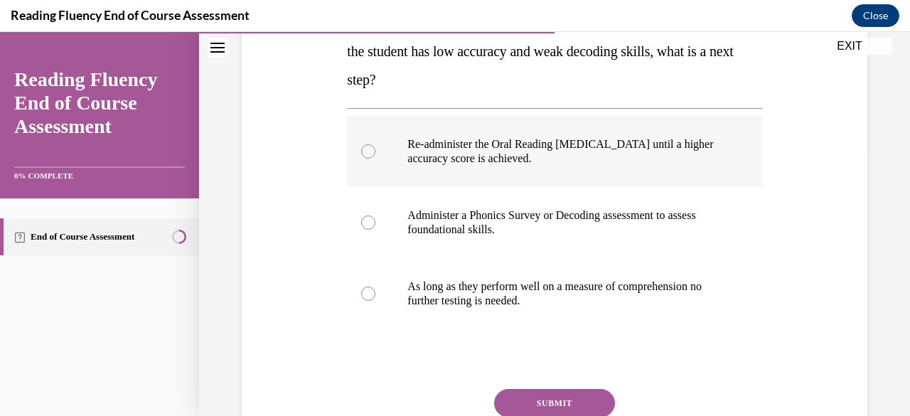
click at [546, 239] on label "Administer a Phonics Survey or Decoding assessment to assess foundational skill…" at bounding box center [554, 222] width 414 height 71
click at [375, 230] on input "Administer a Phonics Survey or Decoding assessment to assess foundational skill…" at bounding box center [368, 222] width 14 height 14
radio input "true"
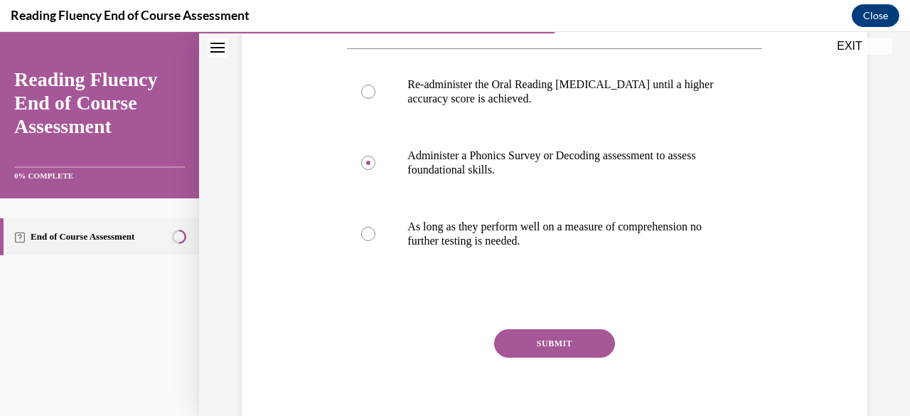
click at [522, 333] on button "SUBMIT" at bounding box center [554, 343] width 121 height 28
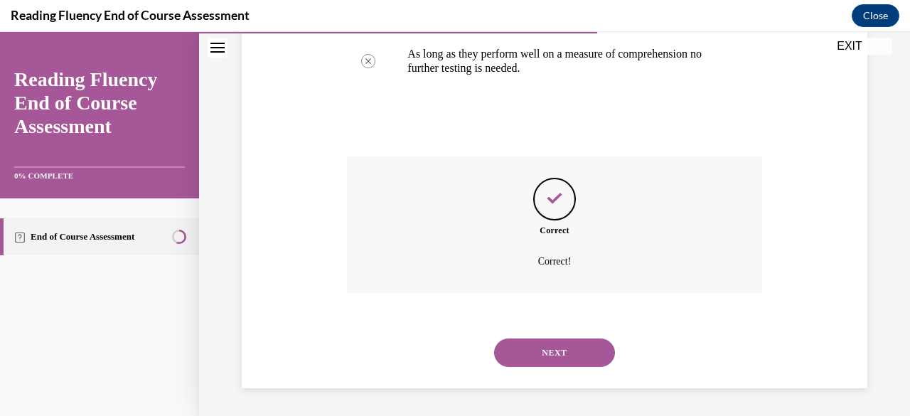
scroll to position [492, 0]
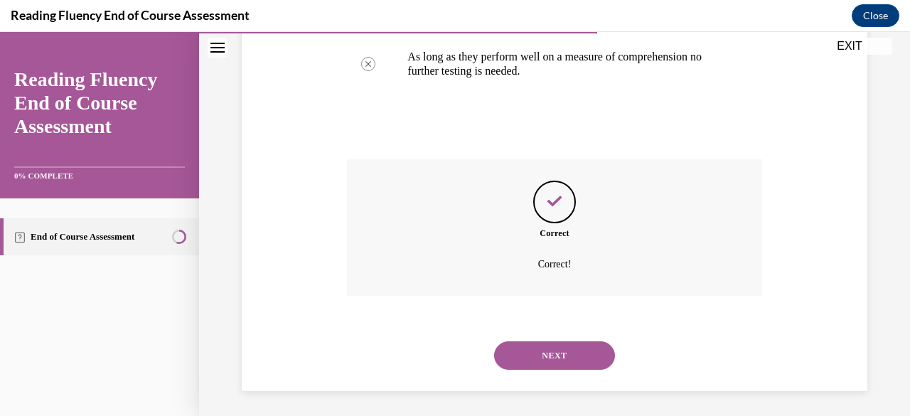
click at [505, 357] on button "NEXT" at bounding box center [554, 355] width 121 height 28
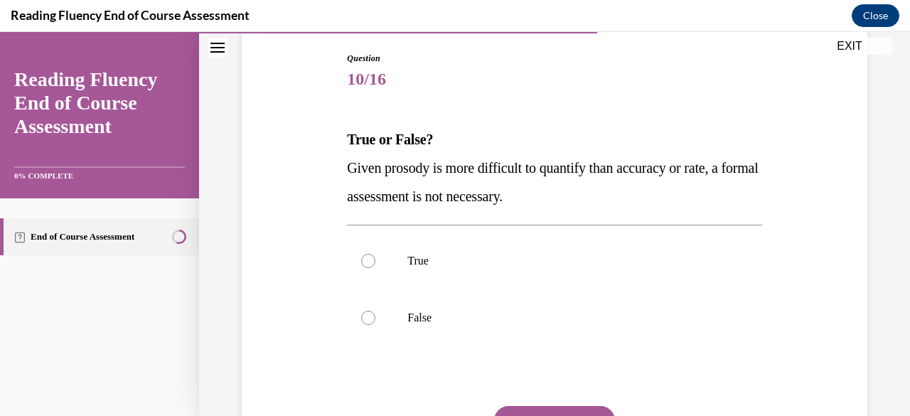
scroll to position [151, 0]
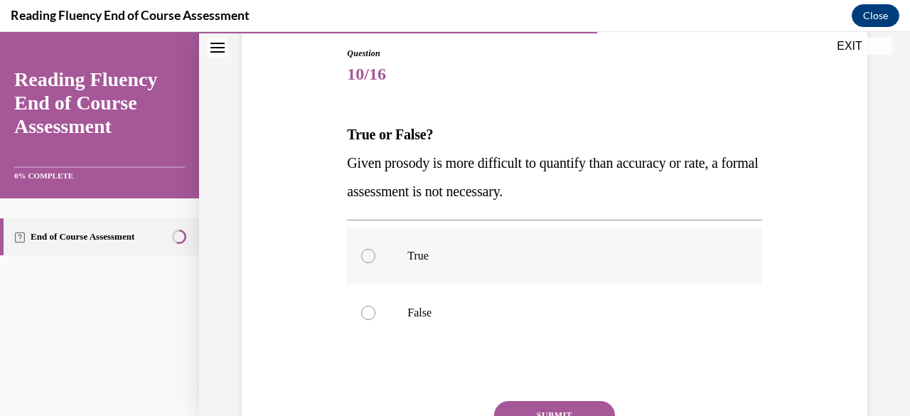
click at [476, 271] on label "True" at bounding box center [554, 255] width 414 height 57
click at [375, 263] on input "True" at bounding box center [368, 256] width 14 height 14
radio input "true"
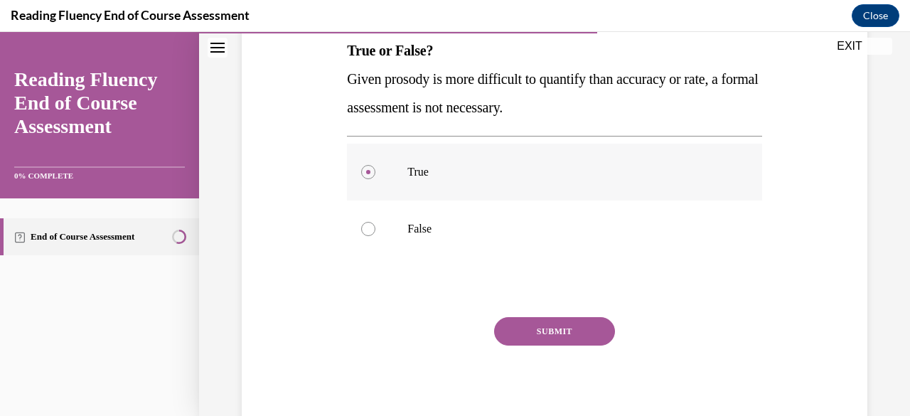
scroll to position [235, 0]
click at [509, 336] on button "SUBMIT" at bounding box center [554, 331] width 121 height 28
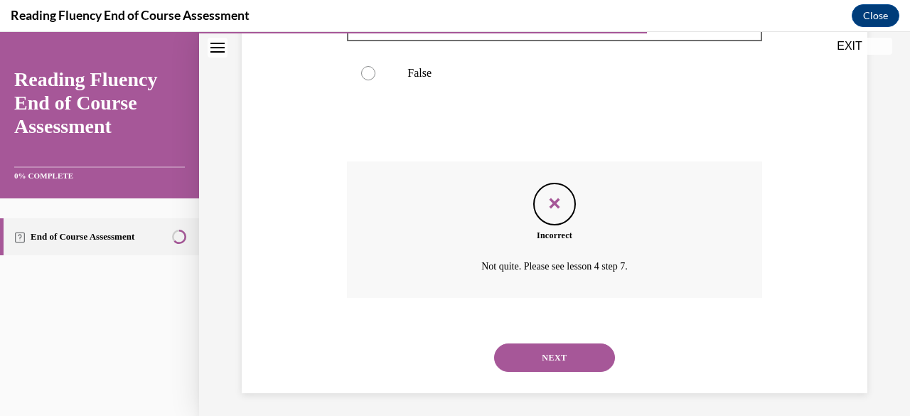
scroll to position [395, 0]
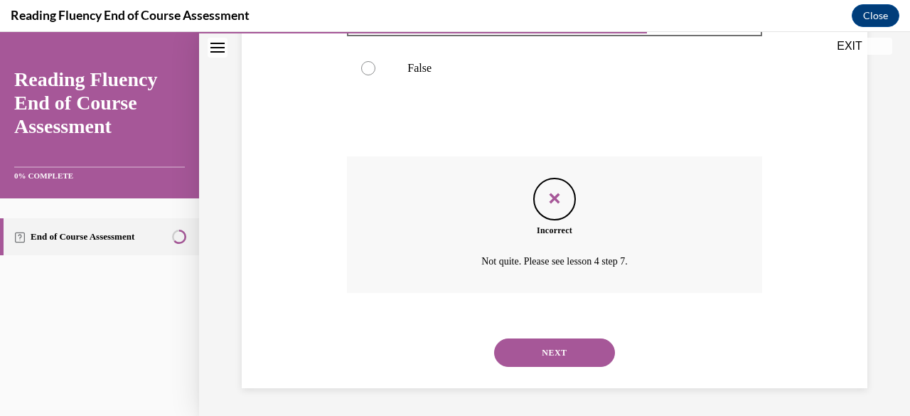
click at [524, 362] on button "NEXT" at bounding box center [554, 352] width 121 height 28
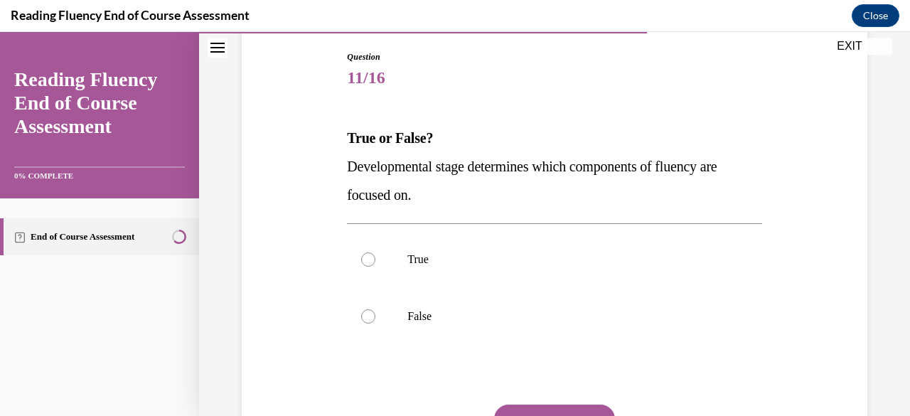
scroll to position [150, 0]
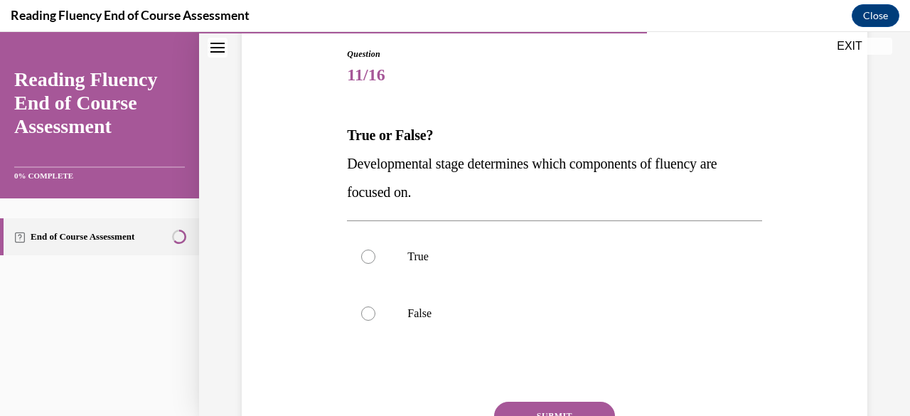
click at [395, 161] on span "Developmental stage determines which components of fluency are focused on." at bounding box center [532, 178] width 370 height 44
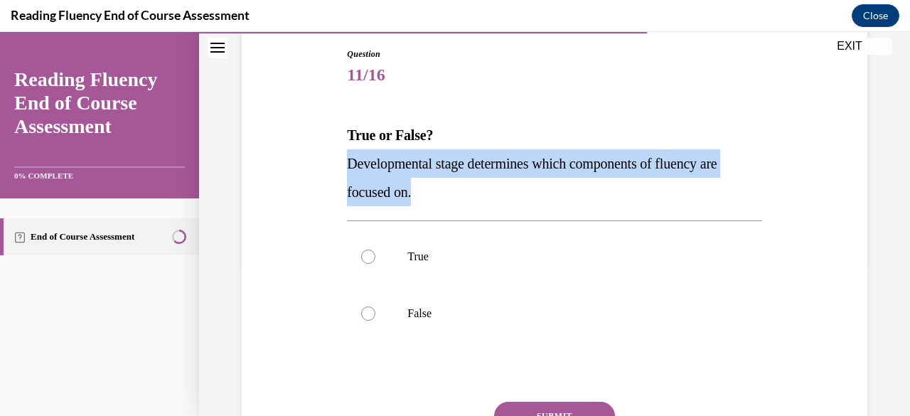
drag, startPoint x: 334, startPoint y: 161, endPoint x: 423, endPoint y: 198, distance: 95.9
click at [423, 198] on div "Question 11/16 True or False? Developmental stage determines which components o…" at bounding box center [554, 261] width 632 height 513
copy span "Developmental stage determines which components of fluency are focused on."
click at [387, 258] on label "True" at bounding box center [554, 256] width 414 height 57
click at [375, 258] on input "True" at bounding box center [368, 256] width 14 height 14
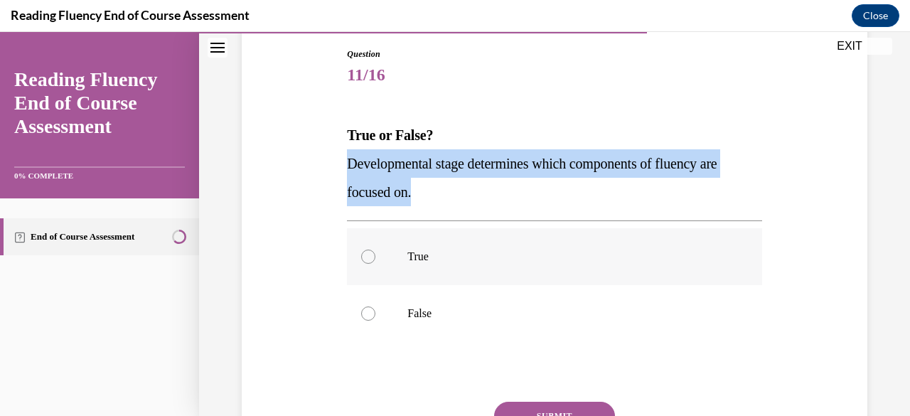
radio input "true"
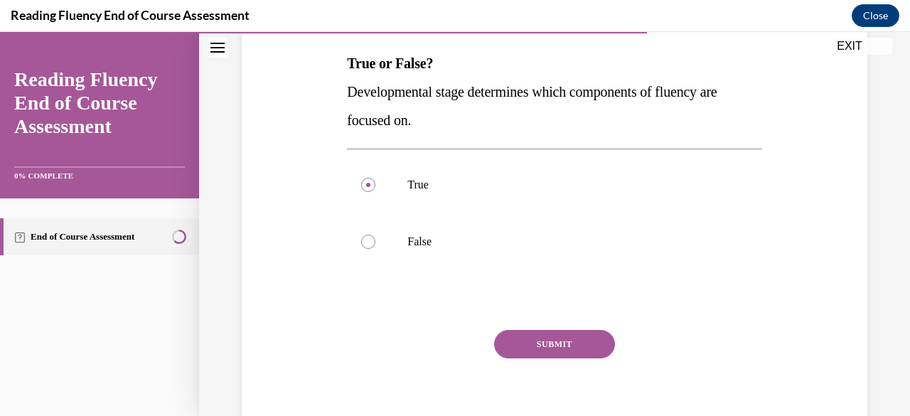
click at [515, 352] on button "SUBMIT" at bounding box center [554, 344] width 121 height 28
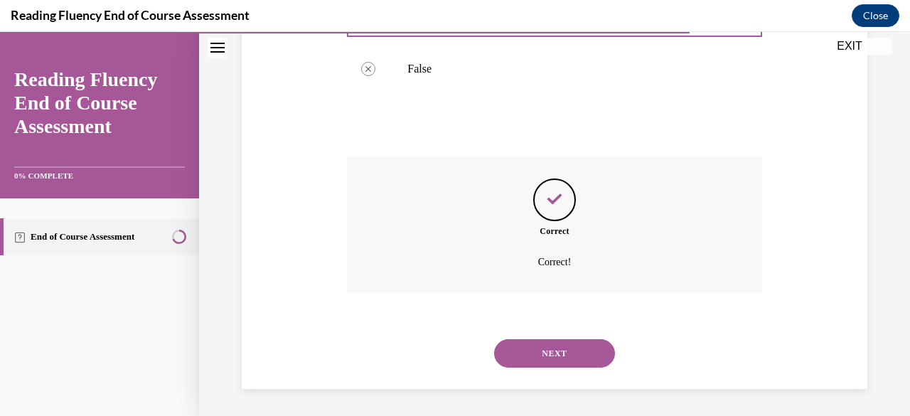
scroll to position [395, 0]
click at [518, 363] on button "NEXT" at bounding box center [554, 352] width 121 height 28
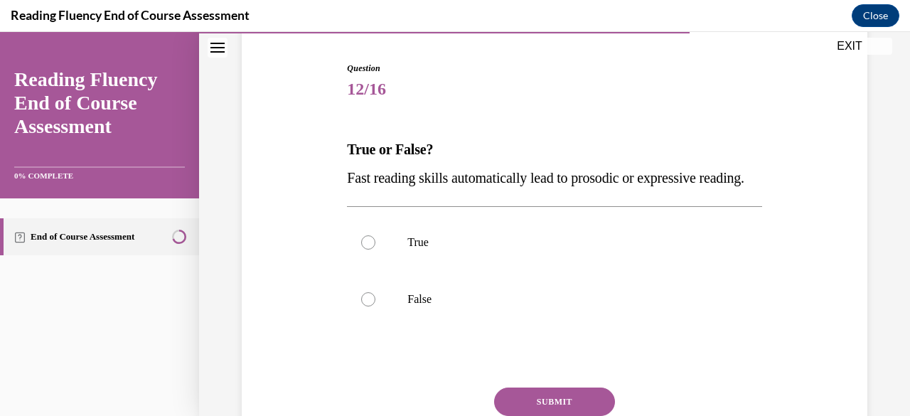
scroll to position [146, 0]
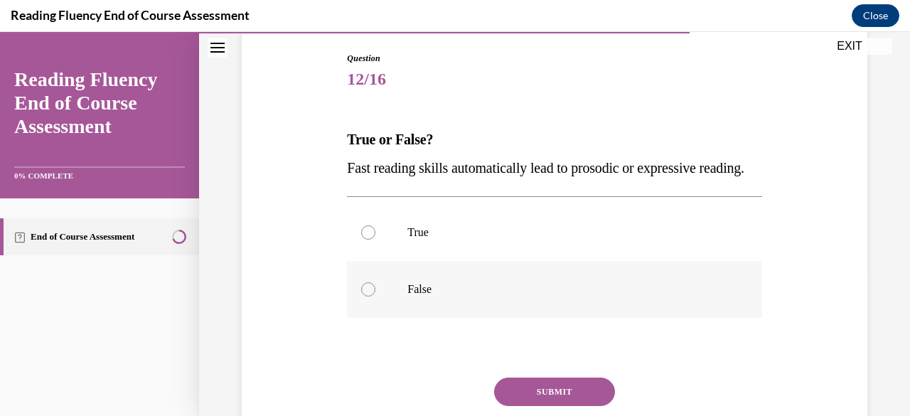
click at [357, 313] on label "False" at bounding box center [554, 289] width 414 height 57
click at [361, 296] on input "False" at bounding box center [368, 289] width 14 height 14
radio input "true"
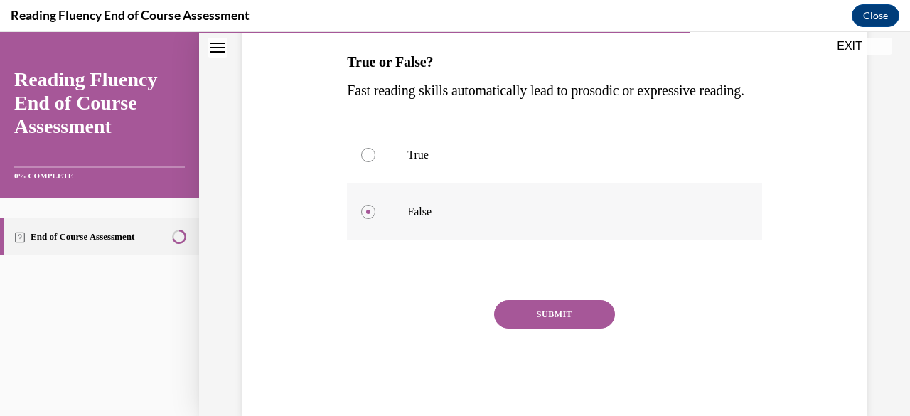
scroll to position [227, 0]
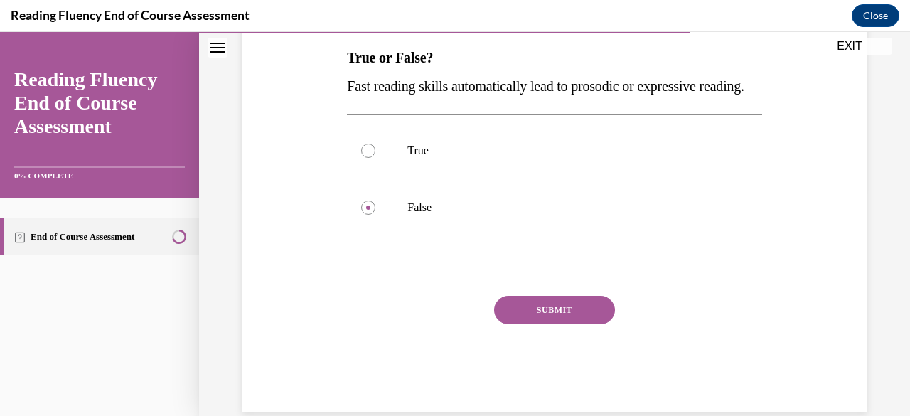
click at [525, 324] on button "SUBMIT" at bounding box center [554, 310] width 121 height 28
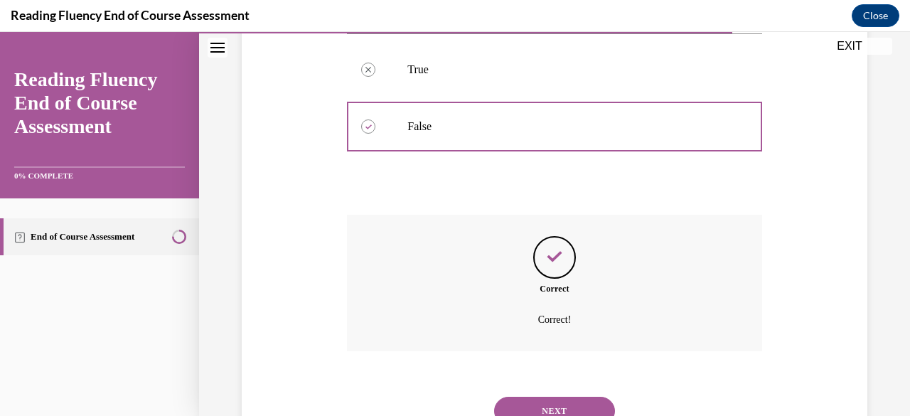
scroll to position [395, 0]
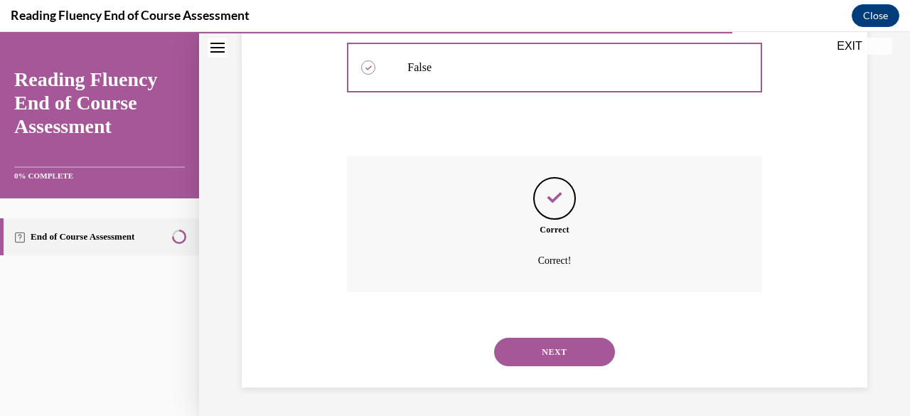
click at [512, 360] on button "NEXT" at bounding box center [554, 352] width 121 height 28
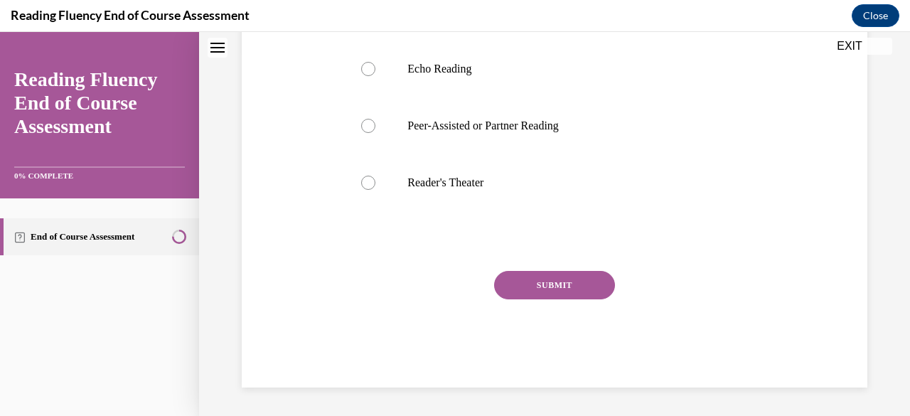
scroll to position [0, 0]
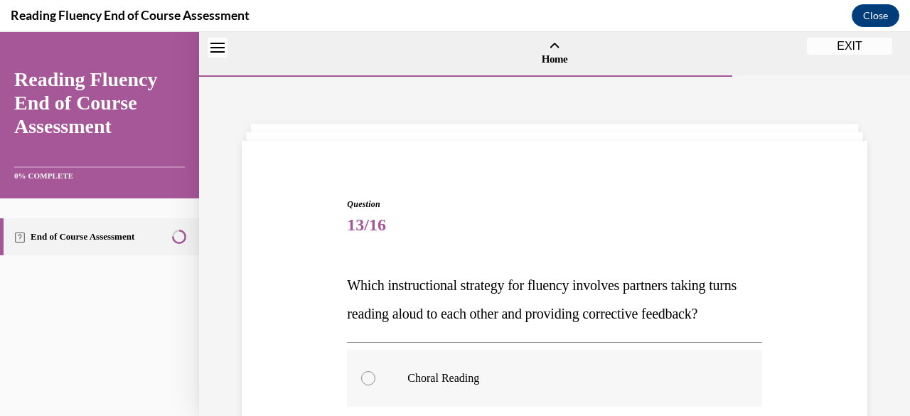
click at [518, 371] on label "Choral Reading" at bounding box center [554, 378] width 414 height 57
click at [375, 371] on input "Choral Reading" at bounding box center [368, 378] width 14 height 14
radio input "true"
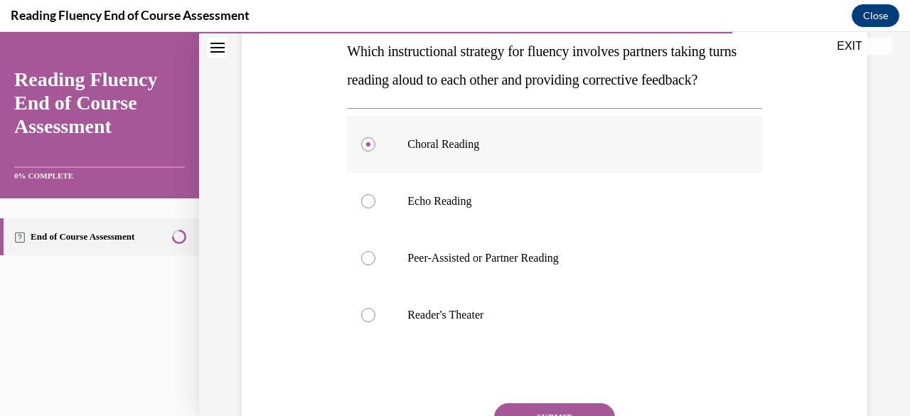
scroll to position [235, 0]
click at [358, 284] on label "Peer-Assisted or Partner Reading" at bounding box center [554, 256] width 414 height 57
click at [361, 264] on input "Peer-Assisted or Partner Reading" at bounding box center [368, 256] width 14 height 14
radio input "true"
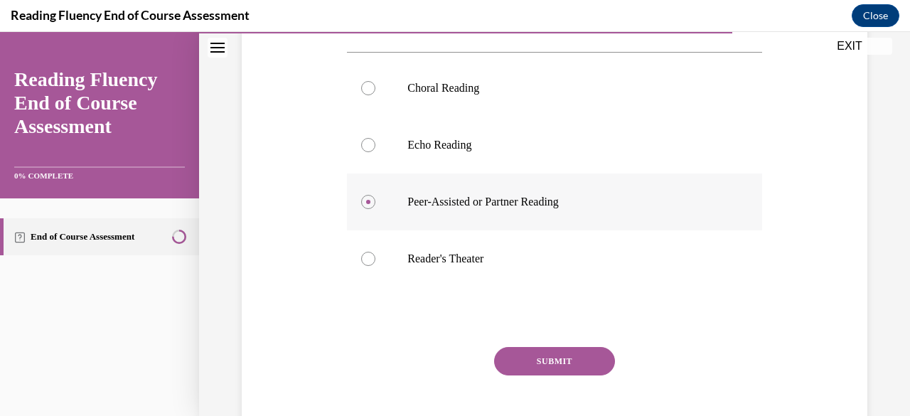
scroll to position [291, 0]
click at [515, 374] on button "SUBMIT" at bounding box center [554, 359] width 121 height 28
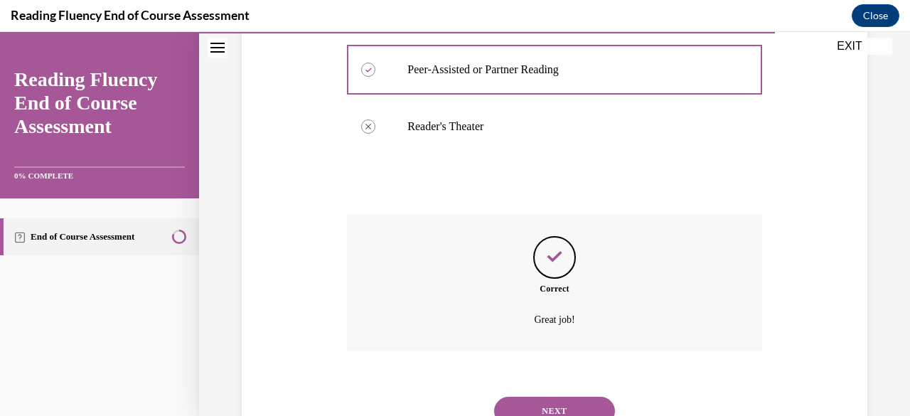
scroll to position [509, 0]
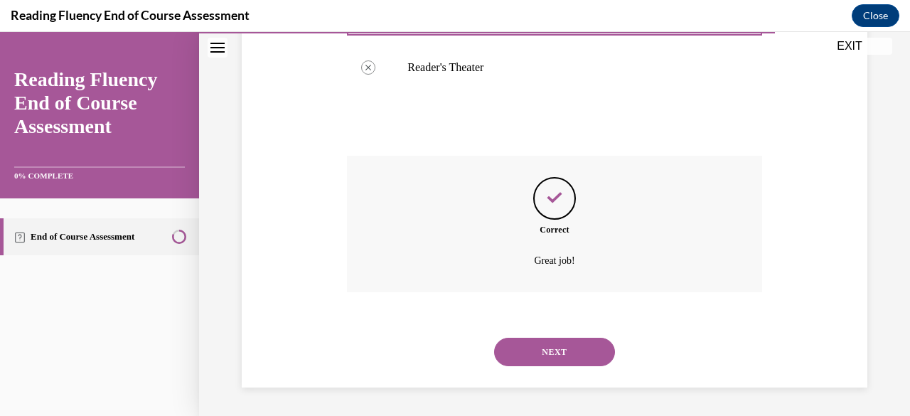
click at [502, 361] on button "NEXT" at bounding box center [554, 352] width 121 height 28
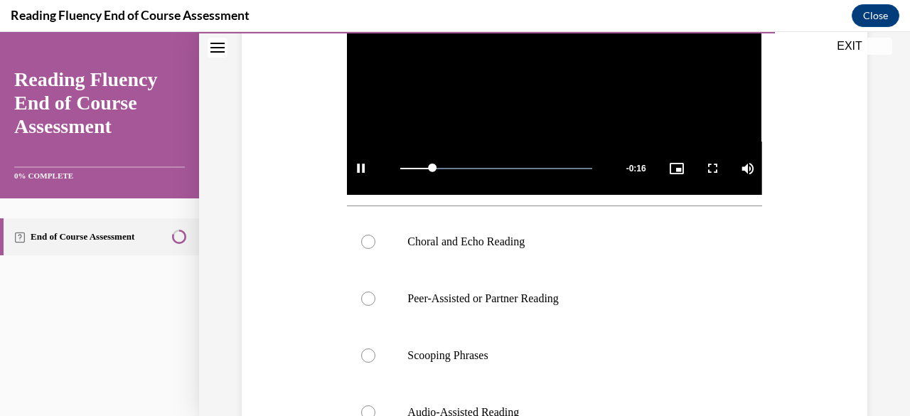
scroll to position [433, 0]
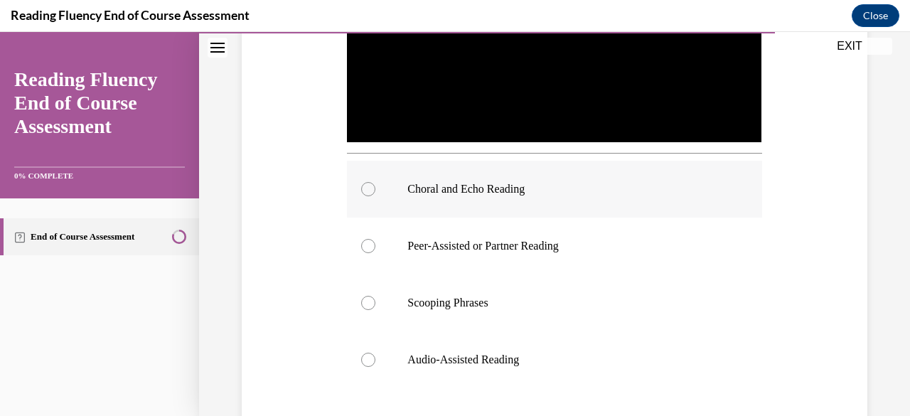
click at [362, 175] on label "Choral and Echo Reading" at bounding box center [554, 189] width 414 height 57
click at [362, 182] on input "Choral and Echo Reading" at bounding box center [368, 189] width 14 height 14
radio input "true"
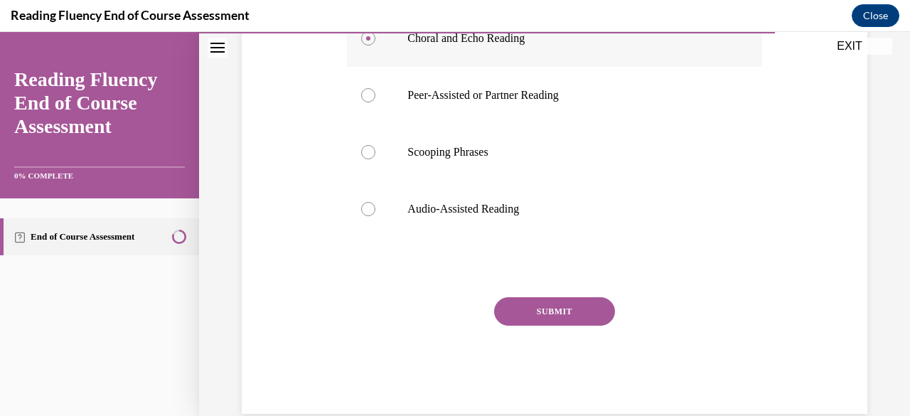
scroll to position [591, 0]
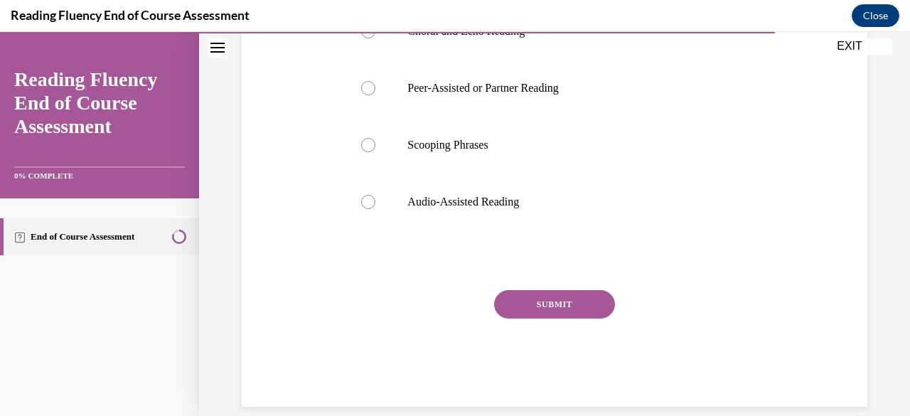
click at [505, 311] on button "SUBMIT" at bounding box center [554, 304] width 121 height 28
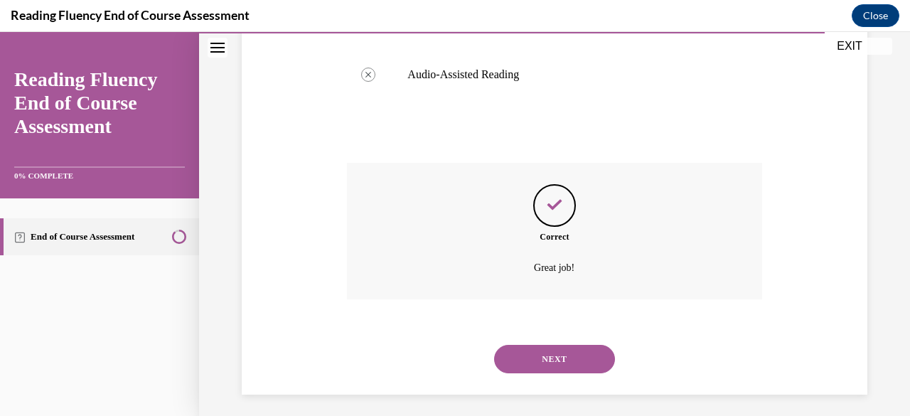
scroll to position [720, 0]
click at [492, 366] on div "NEXT" at bounding box center [554, 356] width 414 height 57
click at [510, 348] on button "NEXT" at bounding box center [554, 357] width 121 height 28
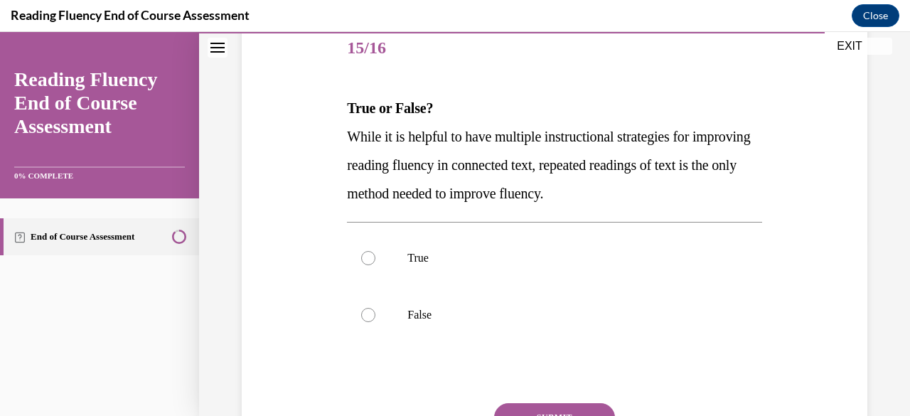
scroll to position [178, 0]
click at [367, 311] on div at bounding box center [368, 313] width 14 height 14
click at [367, 311] on input "False" at bounding box center [368, 313] width 14 height 14
radio input "true"
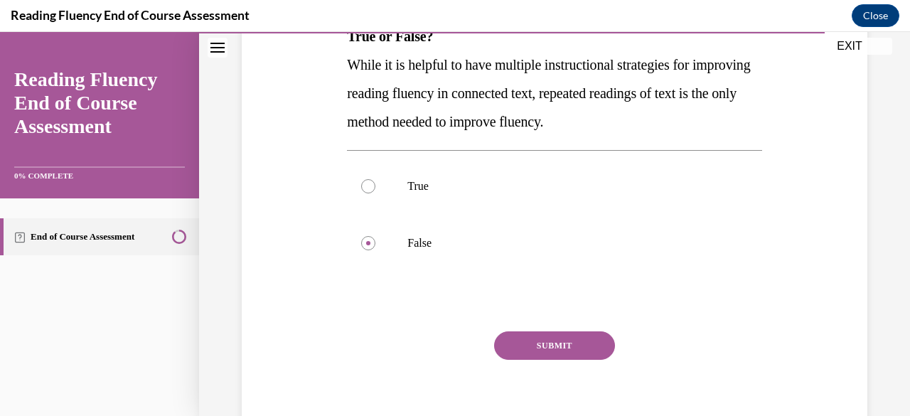
click at [519, 358] on button "SUBMIT" at bounding box center [554, 345] width 121 height 28
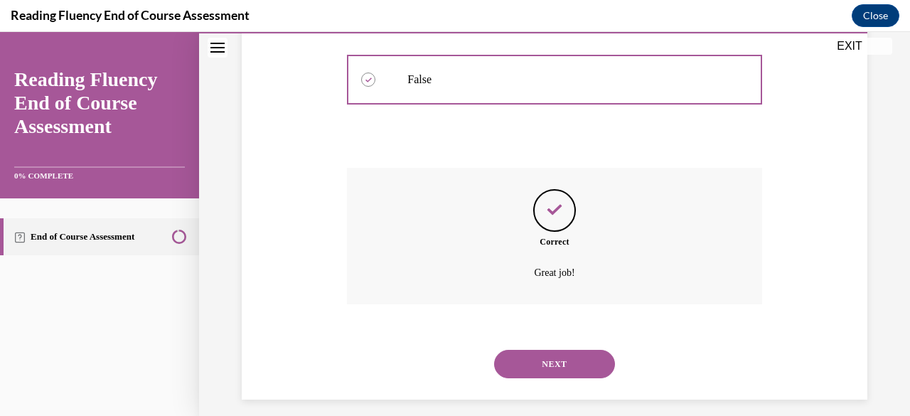
scroll to position [424, 0]
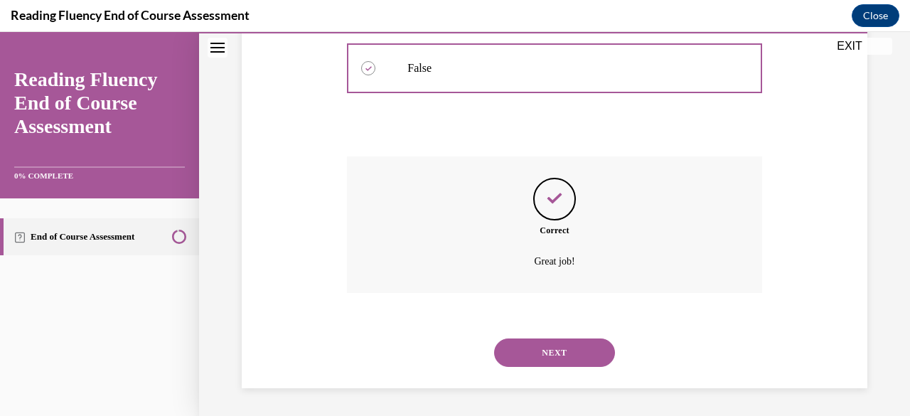
click at [519, 367] on div "NEXT" at bounding box center [554, 352] width 414 height 57
click at [503, 354] on button "NEXT" at bounding box center [554, 352] width 121 height 28
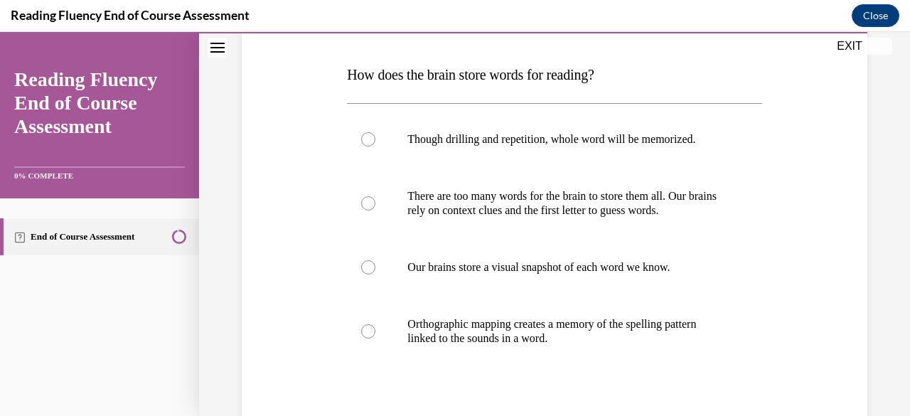
scroll to position [204, 0]
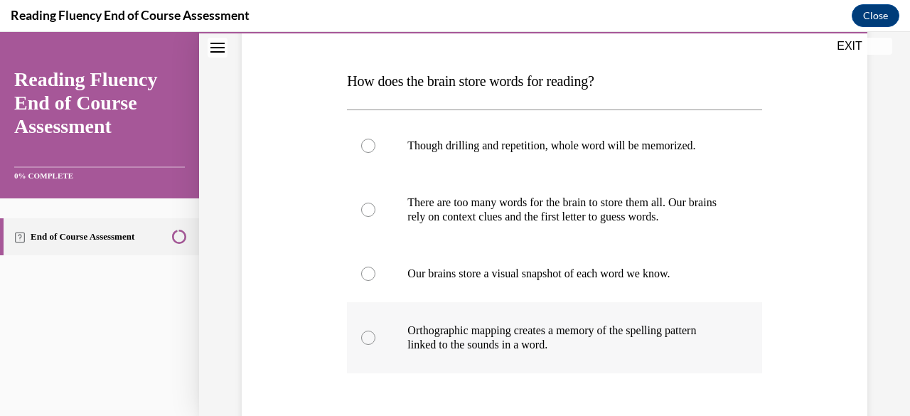
click at [365, 351] on label "Orthographic mapping creates a memory of the spelling pattern linked to the sou…" at bounding box center [554, 337] width 414 height 71
click at [365, 345] on input "Orthographic mapping creates a memory of the spelling pattern linked to the sou…" at bounding box center [368, 337] width 14 height 14
radio input "true"
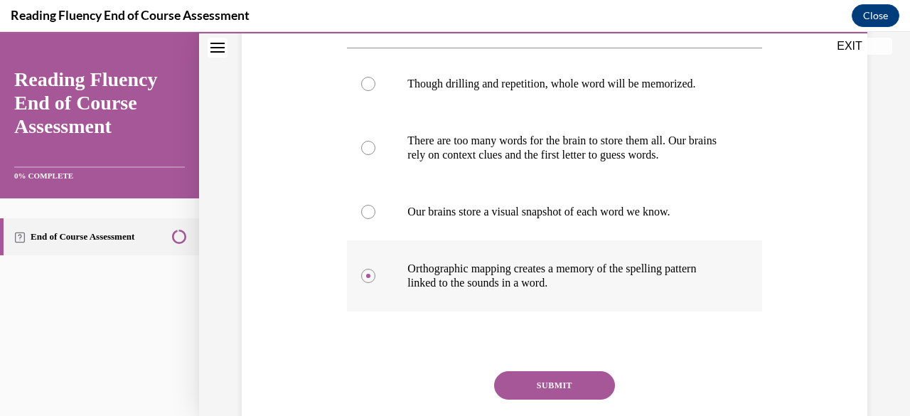
scroll to position [273, 0]
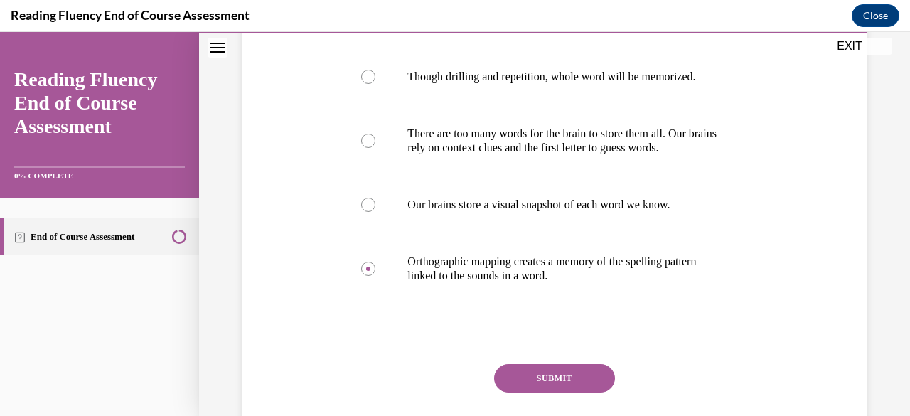
click at [509, 387] on button "SUBMIT" at bounding box center [554, 378] width 121 height 28
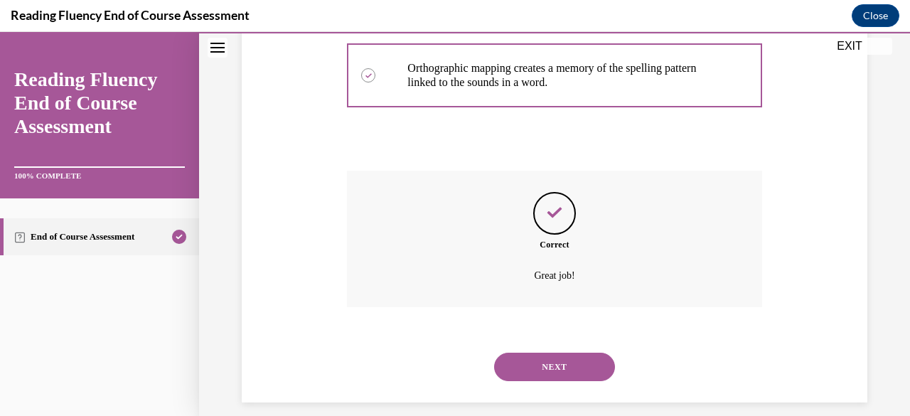
scroll to position [480, 0]
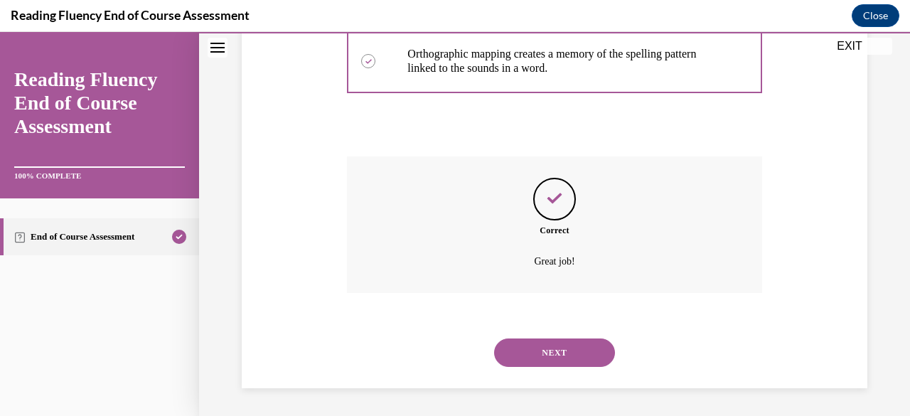
click at [498, 365] on button "NEXT" at bounding box center [554, 352] width 121 height 28
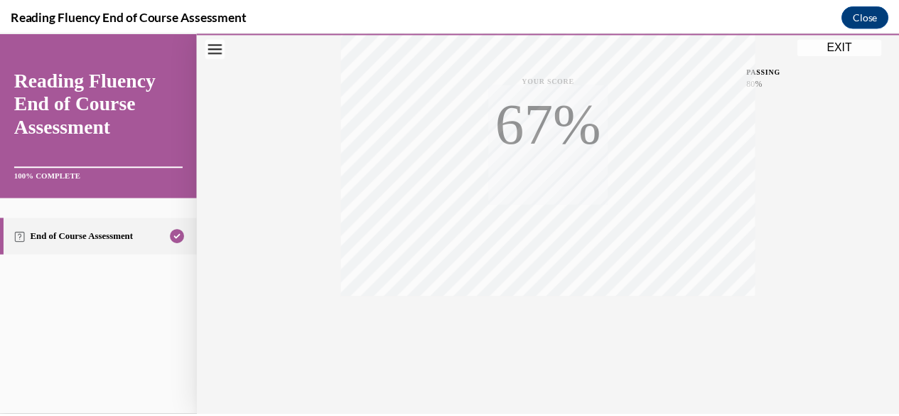
scroll to position [344, 0]
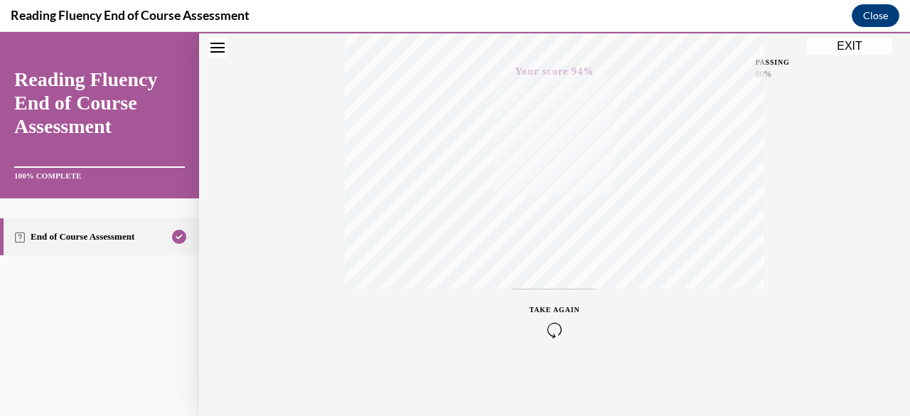
click at [848, 47] on button "EXIT" at bounding box center [849, 46] width 85 height 17
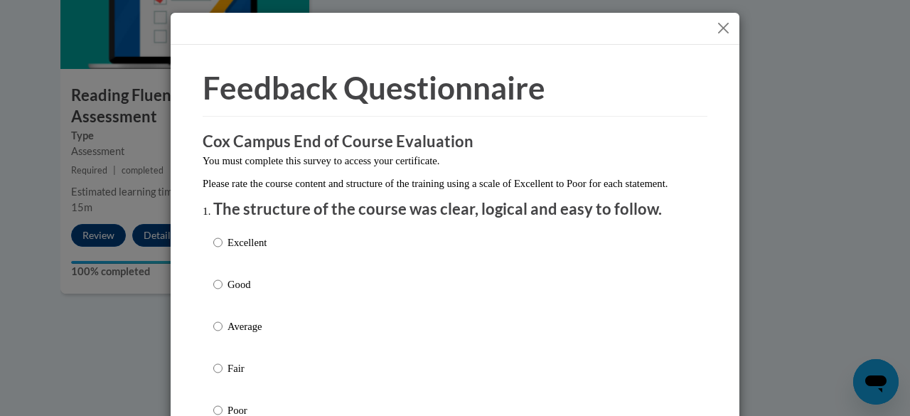
click at [718, 30] on button "Close" at bounding box center [723, 28] width 18 height 18
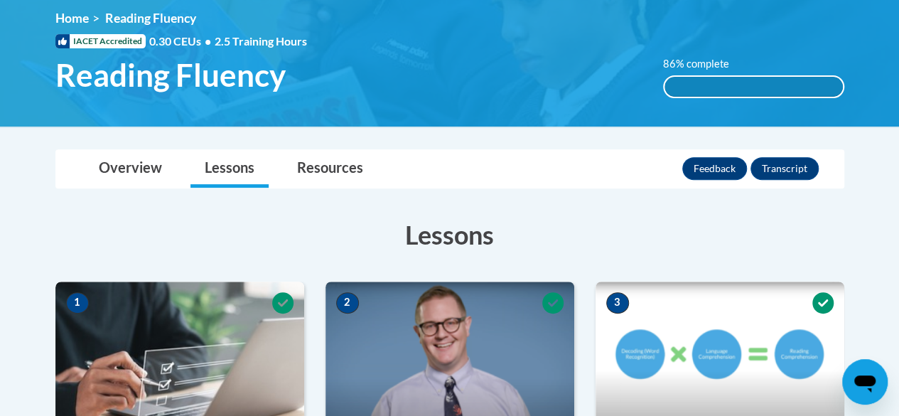
scroll to position [0, 0]
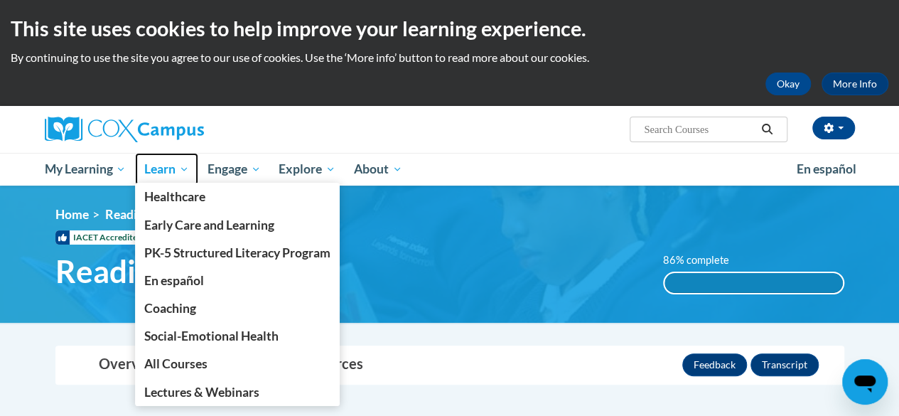
click at [174, 172] on span "Learn" at bounding box center [166, 169] width 45 height 17
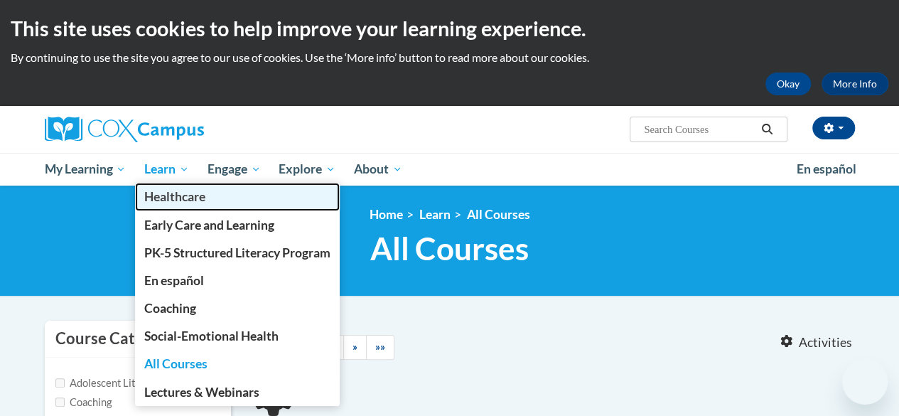
click at [154, 185] on link "Healthcare" at bounding box center [237, 197] width 205 height 28
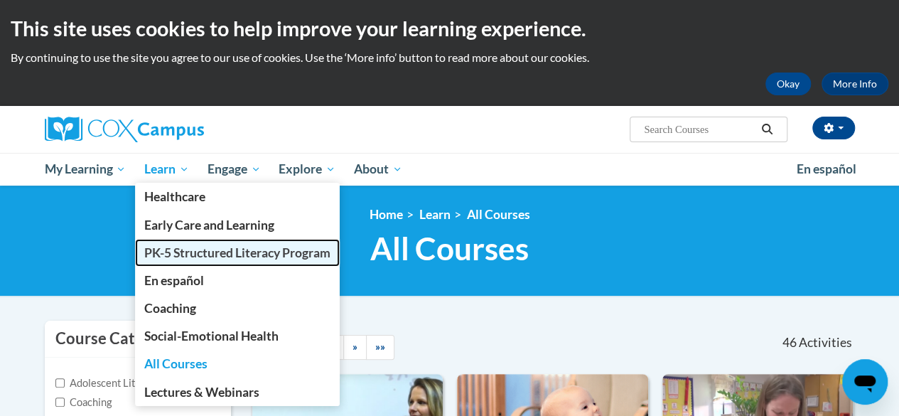
click at [195, 252] on span "PK-5 Structured Literacy Program" at bounding box center [237, 252] width 186 height 15
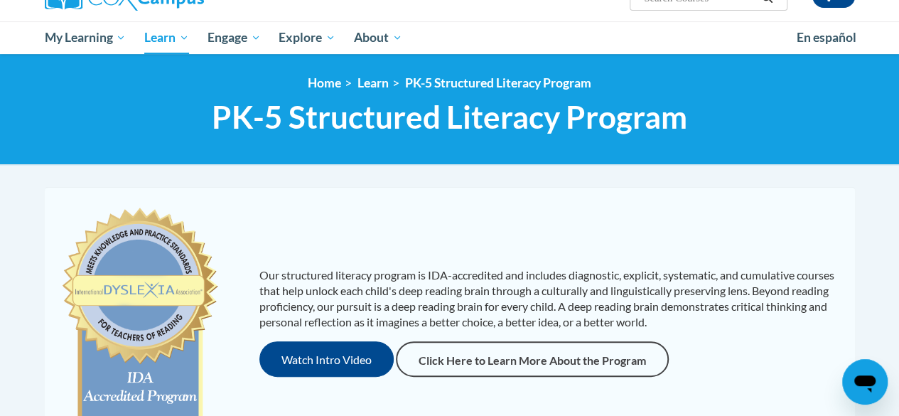
scroll to position [119, 0]
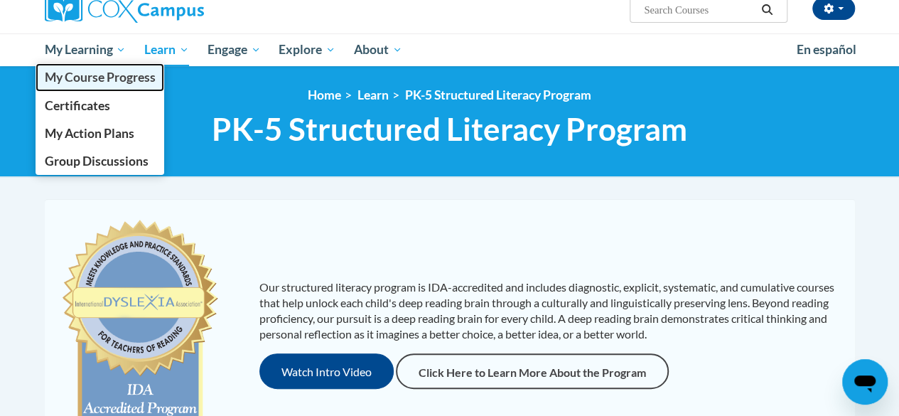
click at [77, 65] on link "My Course Progress" at bounding box center [100, 77] width 129 height 28
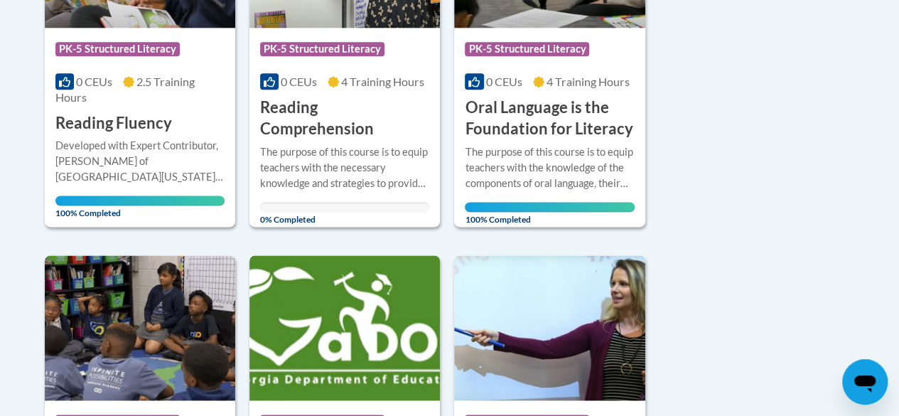
scroll to position [854, 0]
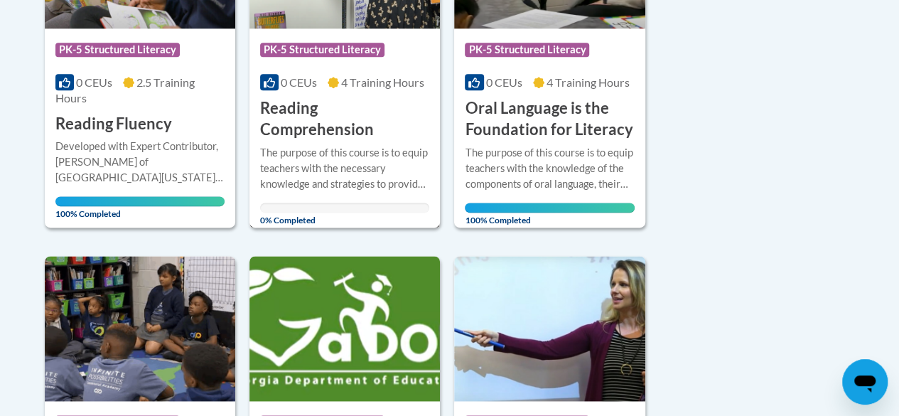
click at [292, 169] on div "The purpose of this course is to equip teachers with the necessary knowledge an…" at bounding box center [344, 168] width 169 height 47
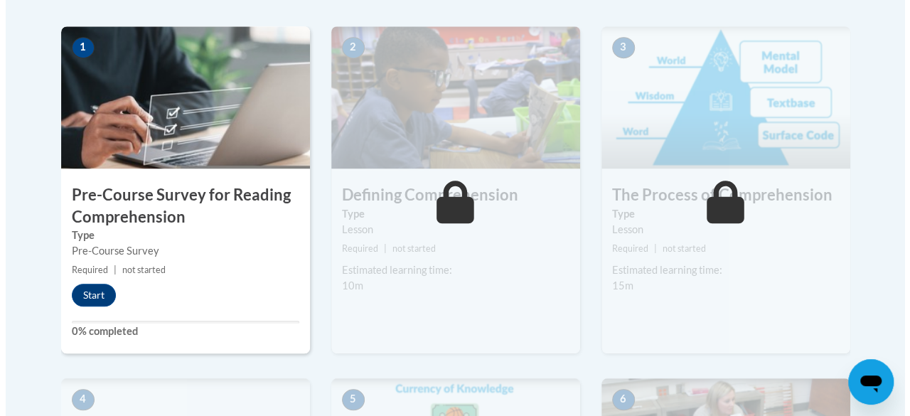
scroll to position [452, 0]
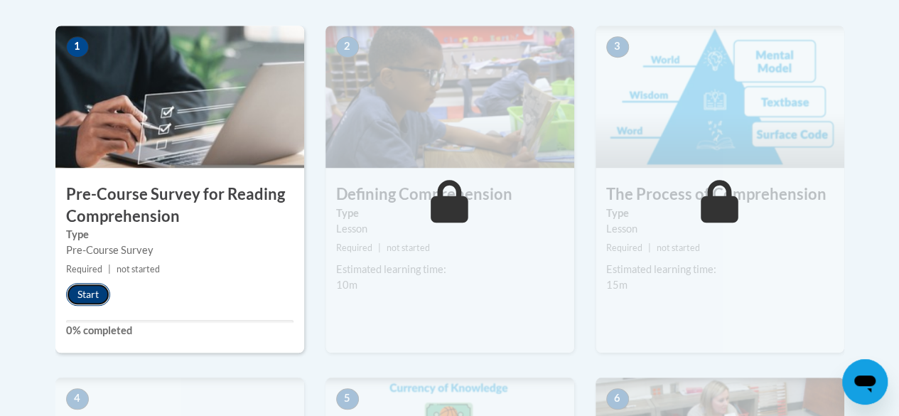
click at [89, 293] on button "Start" at bounding box center [88, 294] width 44 height 23
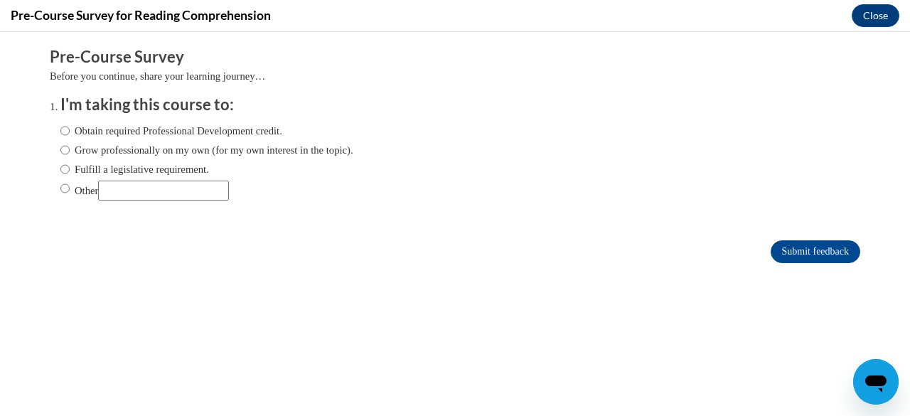
scroll to position [0, 0]
click at [161, 188] on input "Other" at bounding box center [163, 191] width 131 height 20
click at [161, 187] on input "Other" at bounding box center [163, 191] width 131 height 20
click at [60, 176] on input "Fulfill a legislative requirement." at bounding box center [64, 169] width 9 height 16
radio input "true"
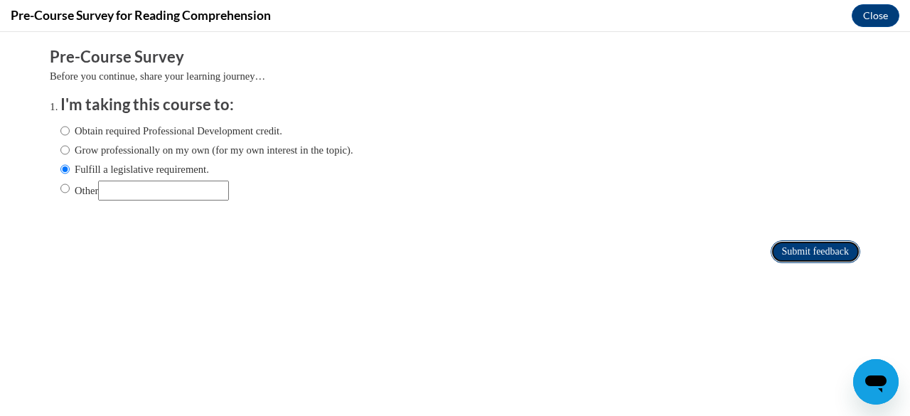
click at [773, 261] on input "Submit feedback" at bounding box center [815, 251] width 90 height 23
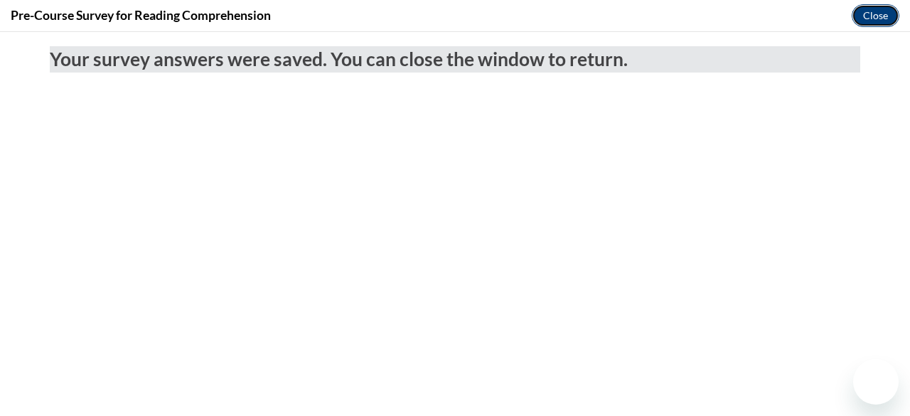
click at [876, 16] on button "Close" at bounding box center [875, 15] width 48 height 23
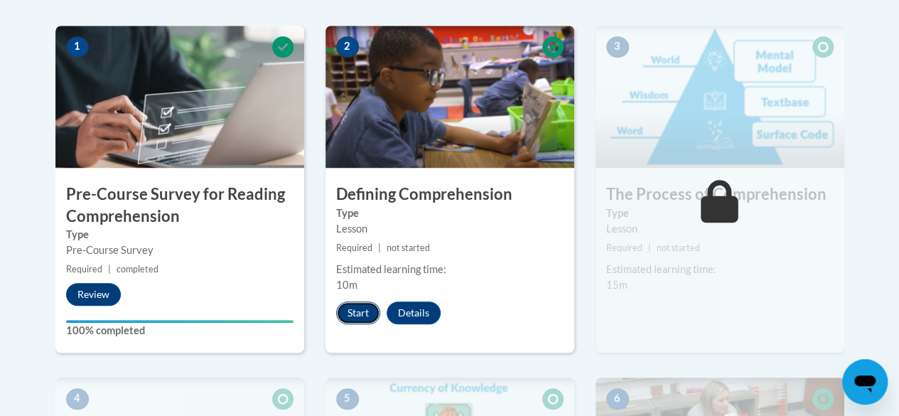
click at [358, 318] on button "Start" at bounding box center [358, 312] width 44 height 23
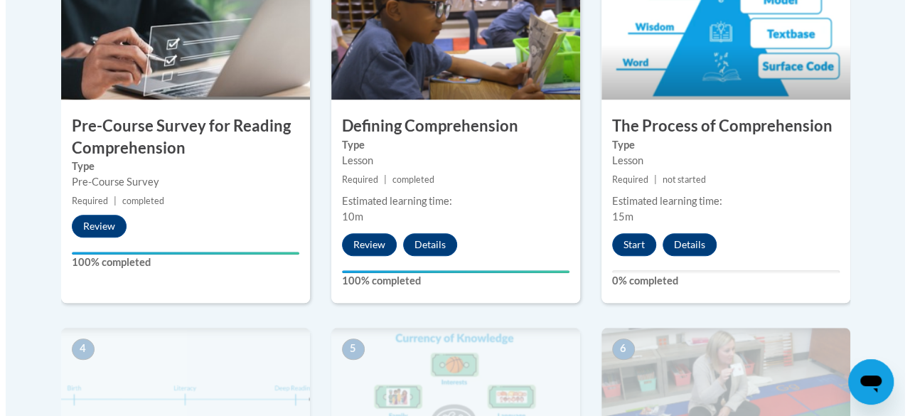
scroll to position [519, 0]
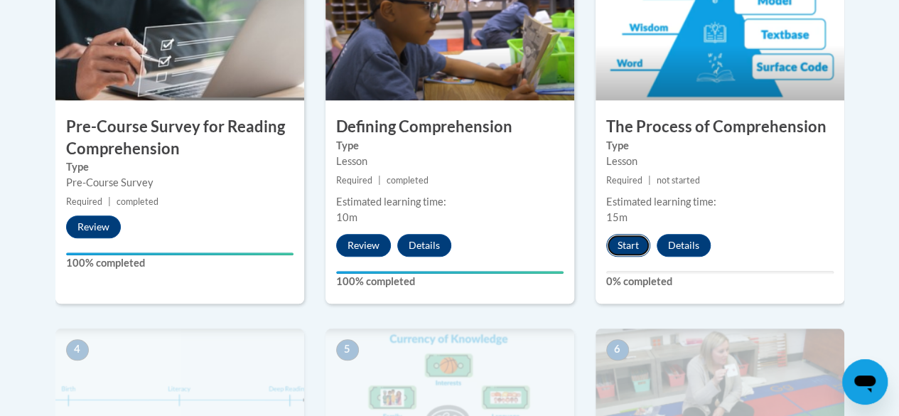
click at [633, 241] on button "Start" at bounding box center [628, 245] width 44 height 23
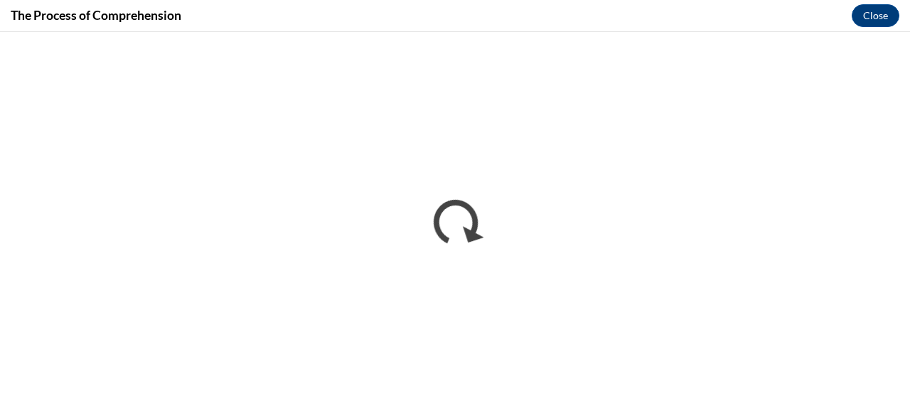
scroll to position [0, 0]
